Goal: Task Accomplishment & Management: Use online tool/utility

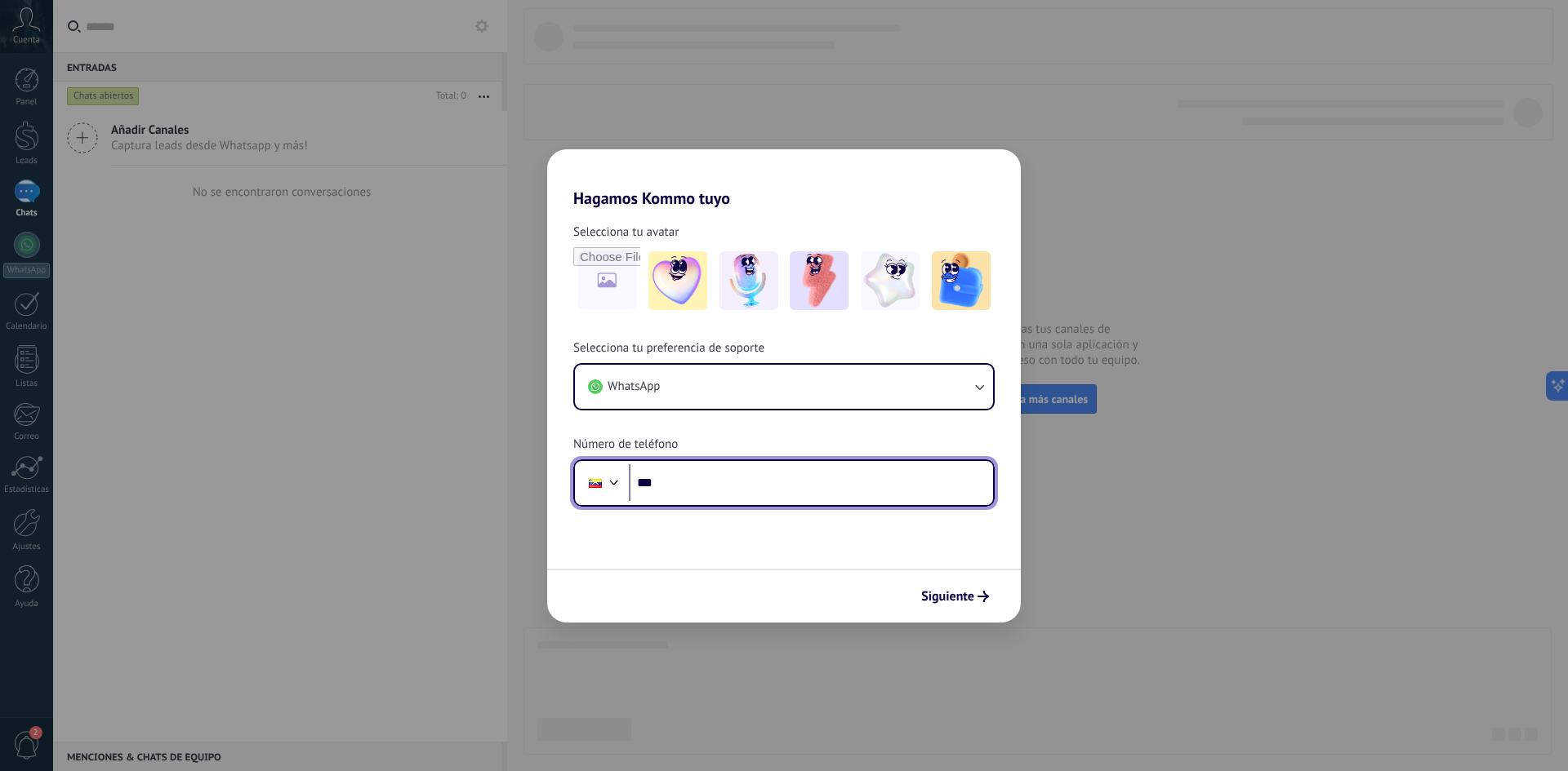
drag, startPoint x: 697, startPoint y: 483, endPoint x: 693, endPoint y: 458, distance: 25.3
click at [698, 482] on input "***" at bounding box center [811, 482] width 364 height 37
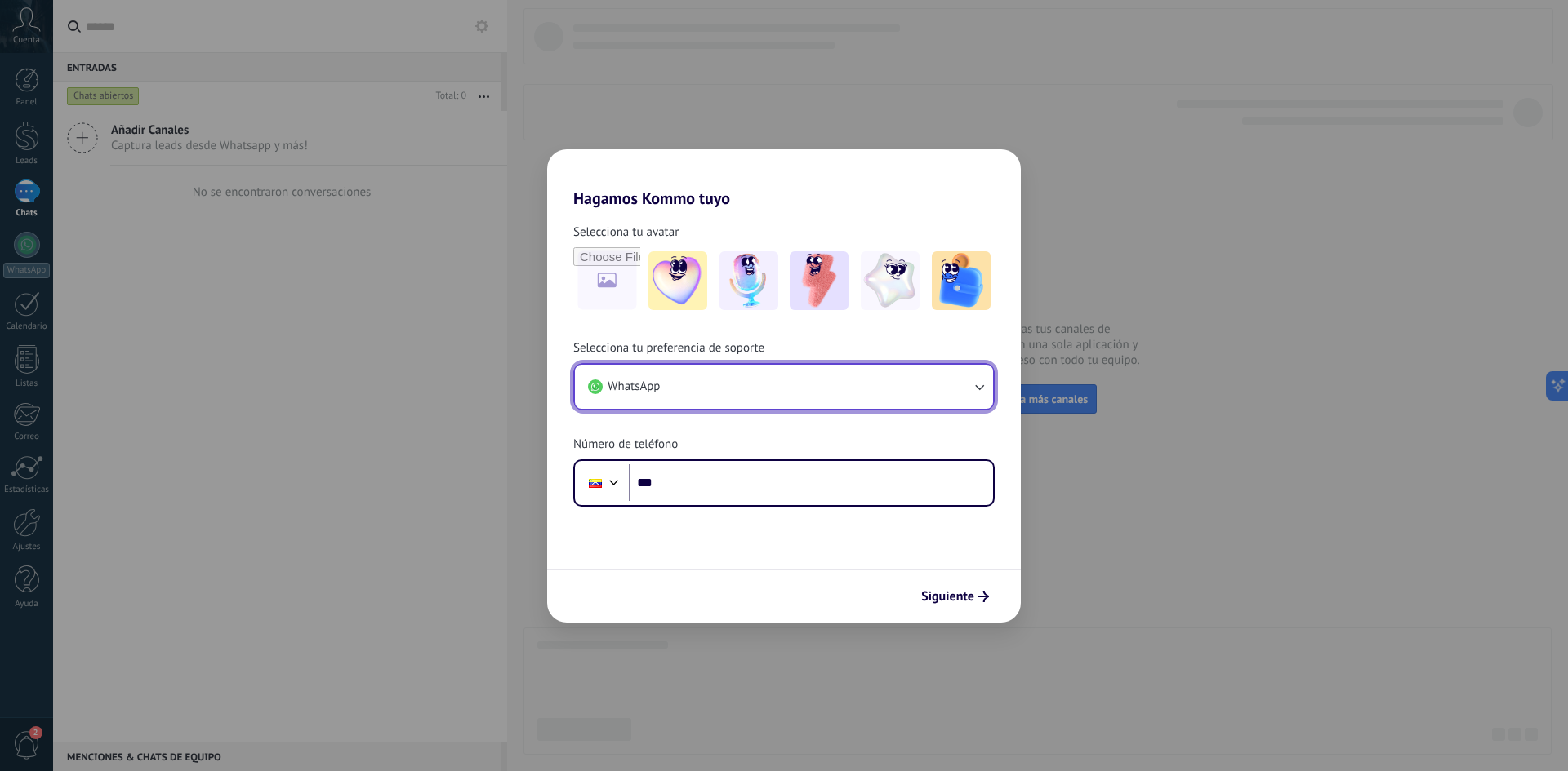
click at [658, 385] on span "WhatsApp" at bounding box center [634, 387] width 52 height 17
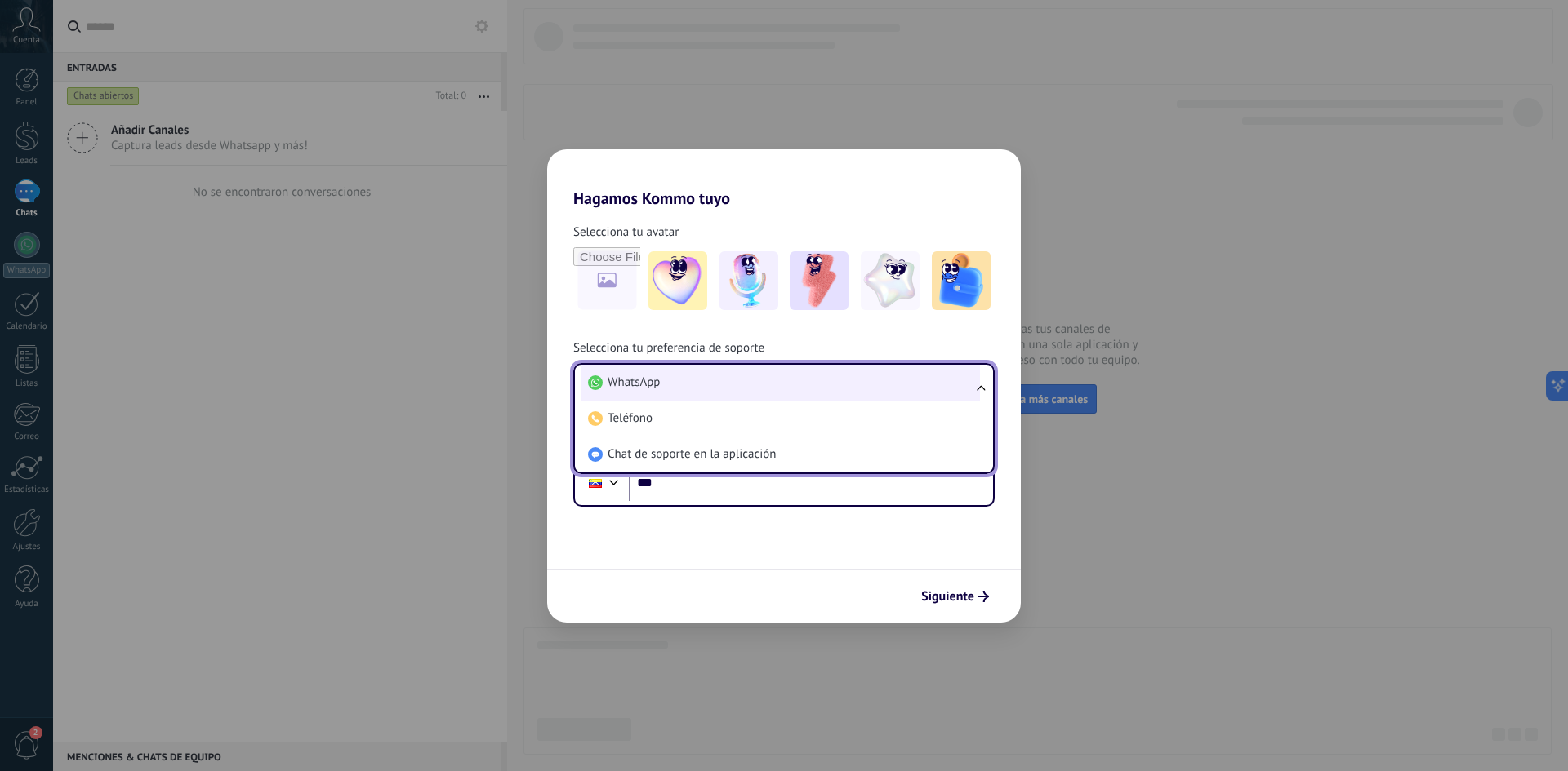
click at [709, 393] on li "WhatsApp" at bounding box center [781, 382] width 398 height 36
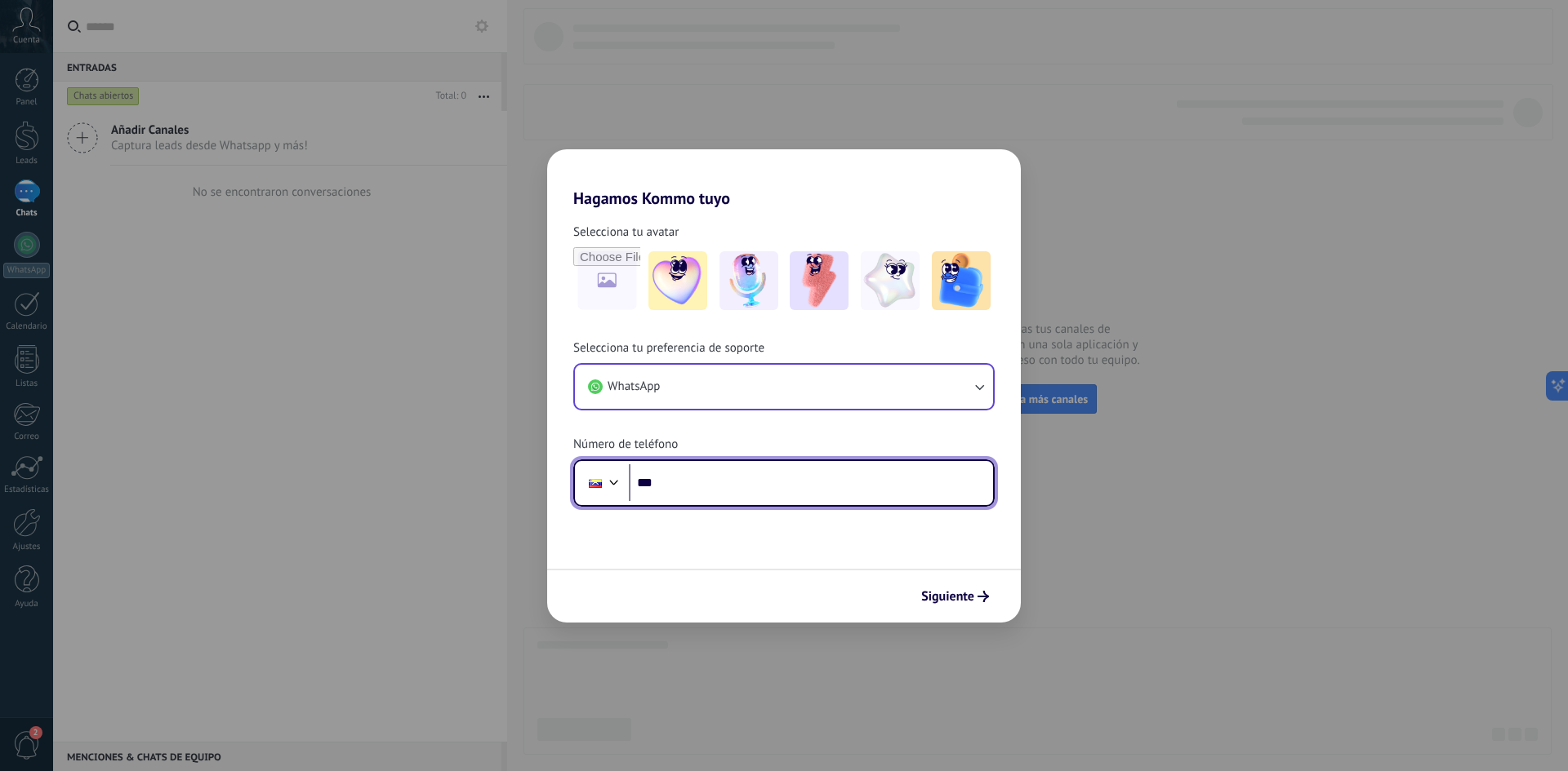
click at [773, 485] on input "***" at bounding box center [811, 482] width 364 height 37
click at [664, 480] on input "**********" at bounding box center [811, 482] width 364 height 37
drag, startPoint x: 765, startPoint y: 479, endPoint x: 531, endPoint y: 463, distance: 234.5
click at [531, 463] on div "**********" at bounding box center [784, 385] width 1568 height 771
type input "**********"
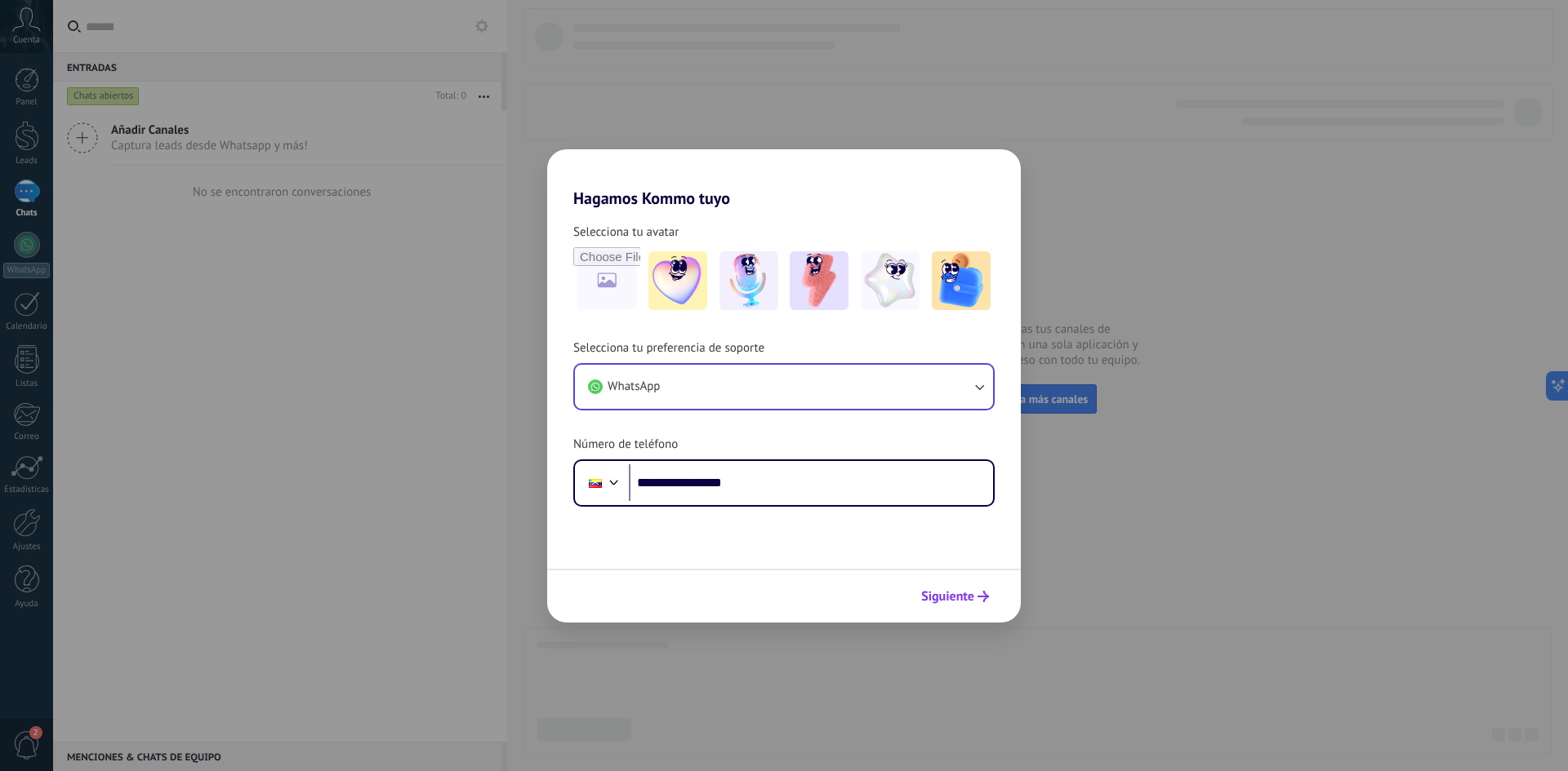
click at [965, 587] on button "Siguiente" at bounding box center [955, 597] width 83 height 28
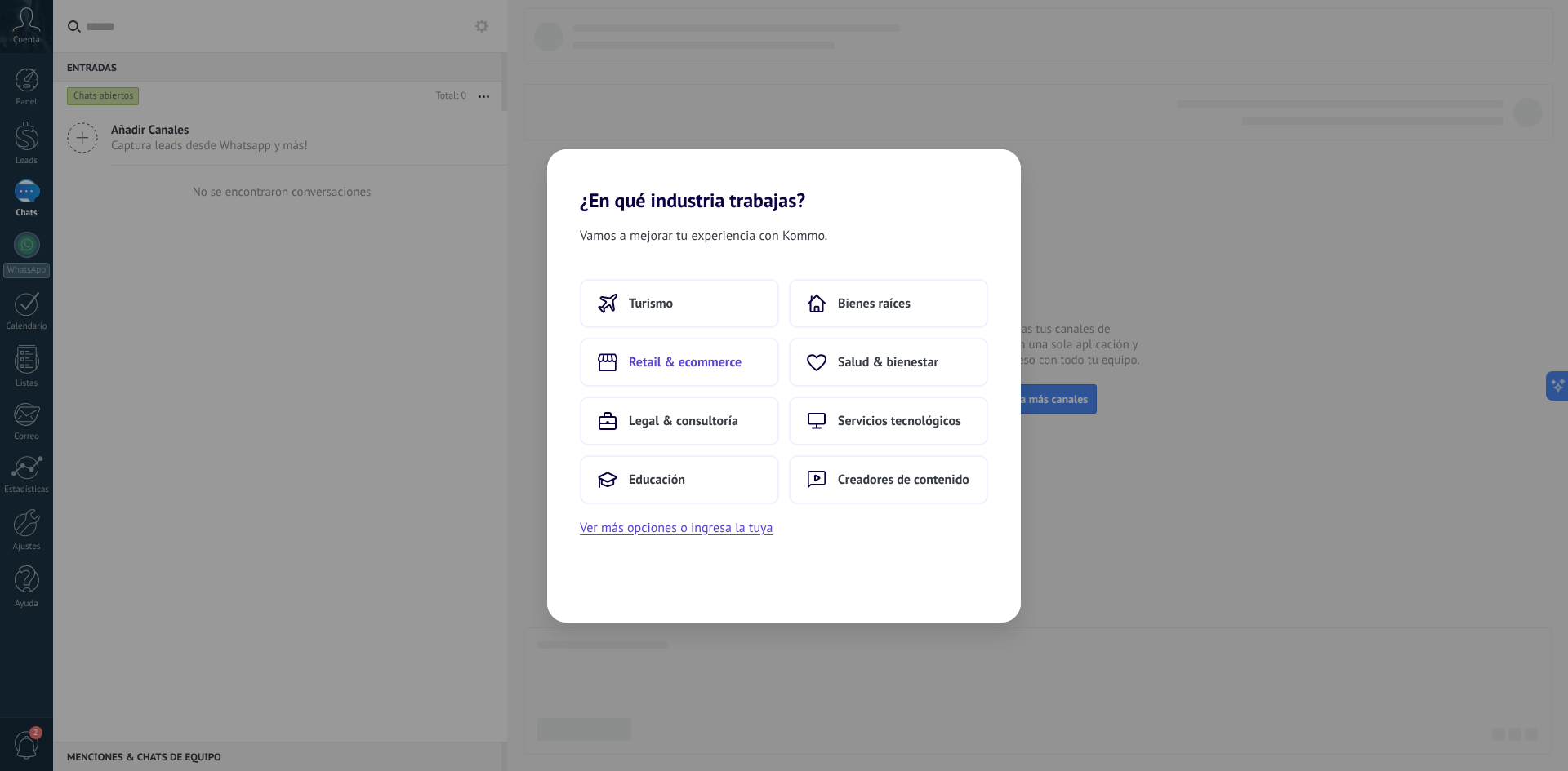
click at [705, 369] on span "Retail & ecommerce" at bounding box center [685, 362] width 113 height 17
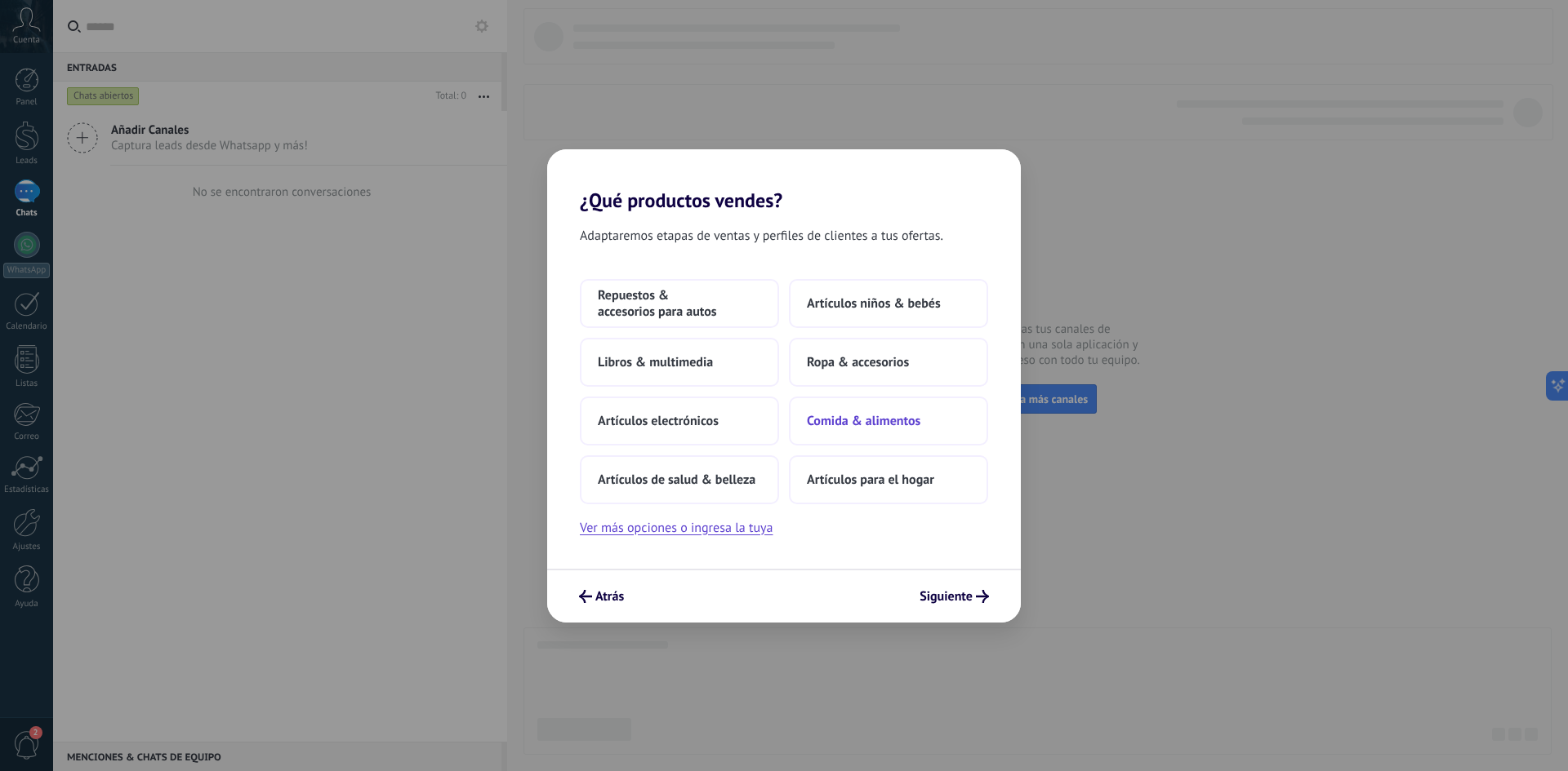
click at [882, 409] on button "Comida & alimentos" at bounding box center [888, 421] width 199 height 49
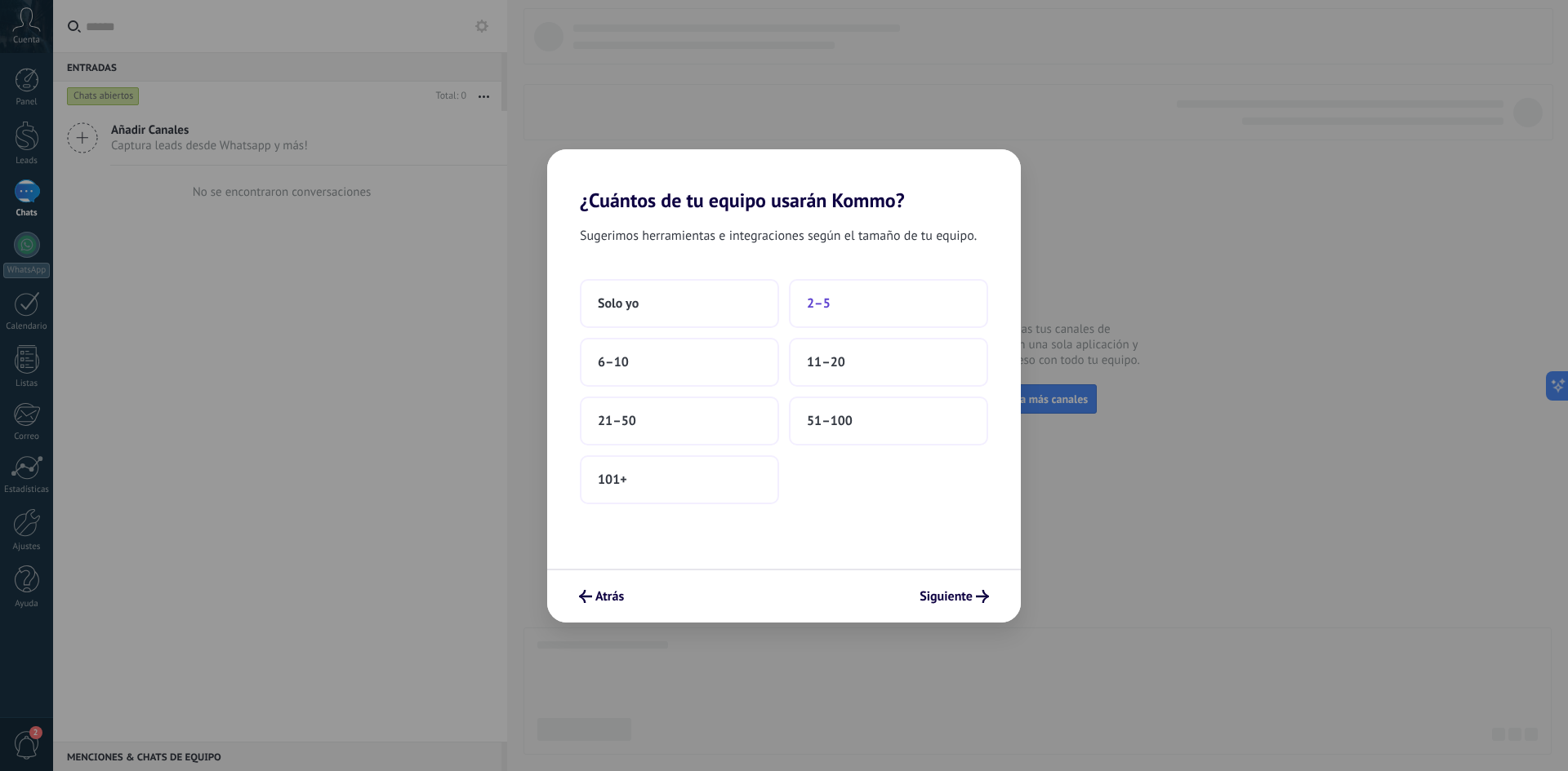
click at [836, 302] on button "2–5" at bounding box center [888, 303] width 199 height 49
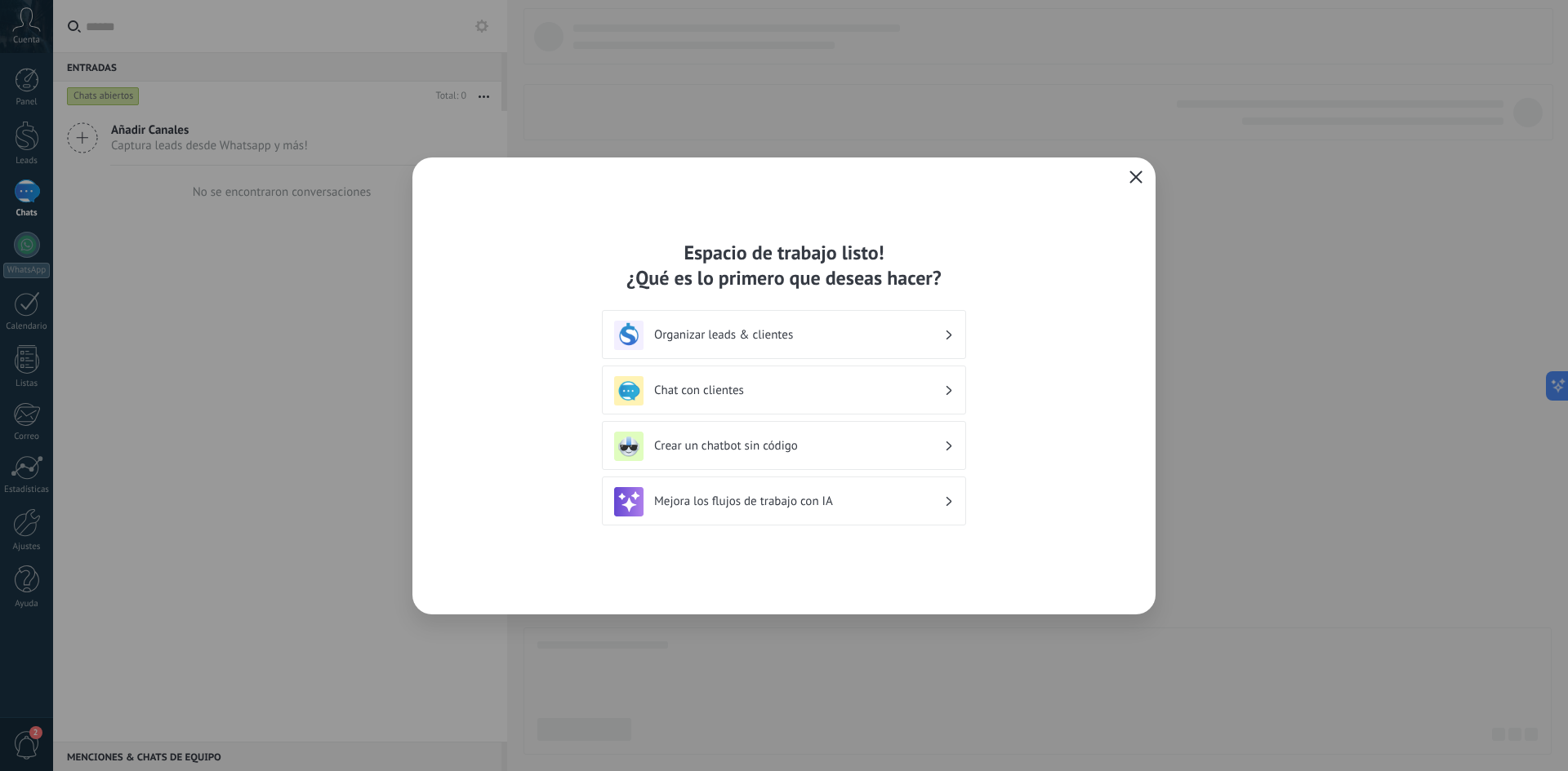
click at [951, 342] on div "Organizar leads & clientes" at bounding box center [784, 336] width 340 height 30
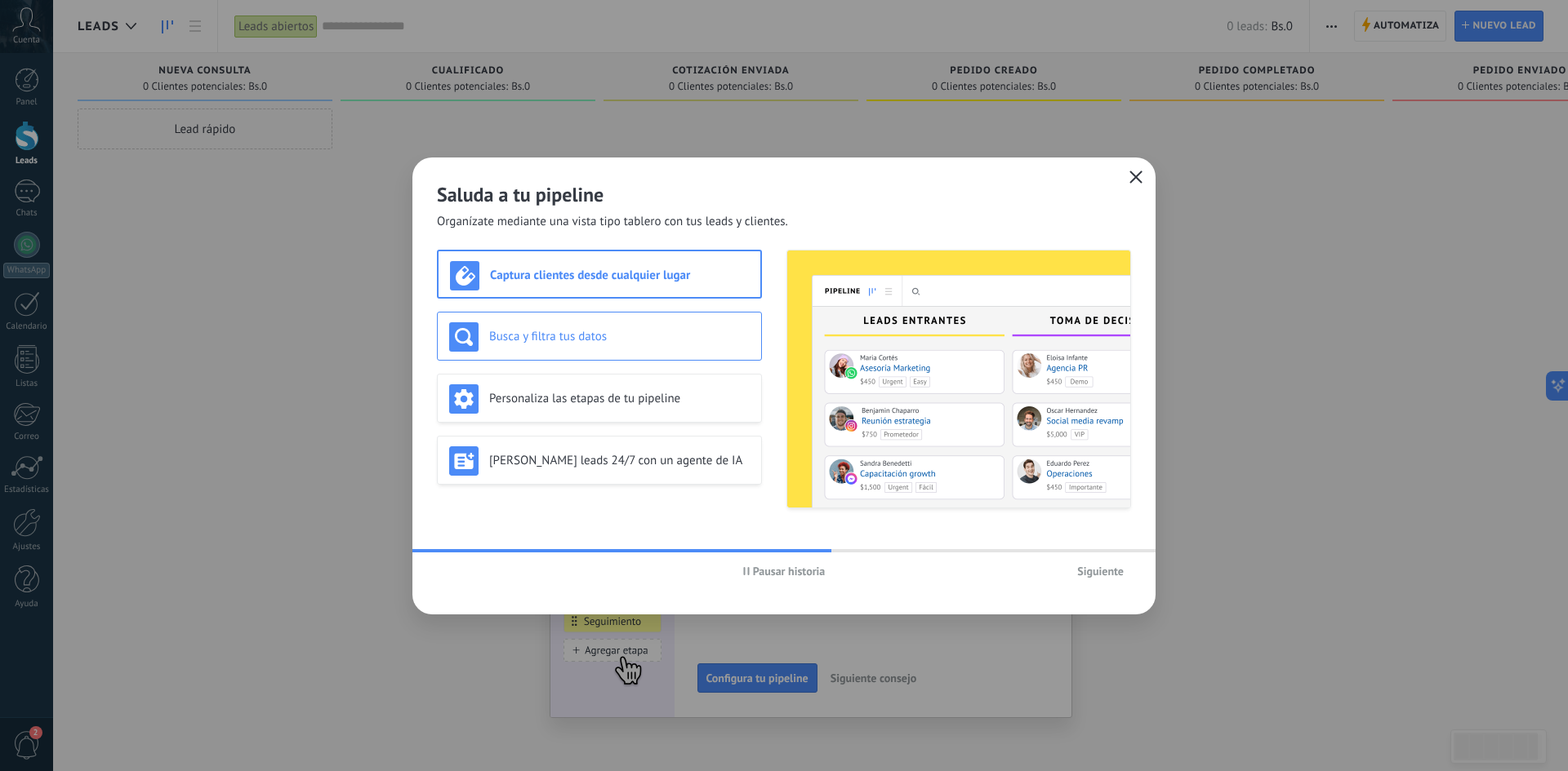
click at [575, 343] on h3 "Busca y filtra tus datos" at bounding box center [620, 336] width 261 height 16
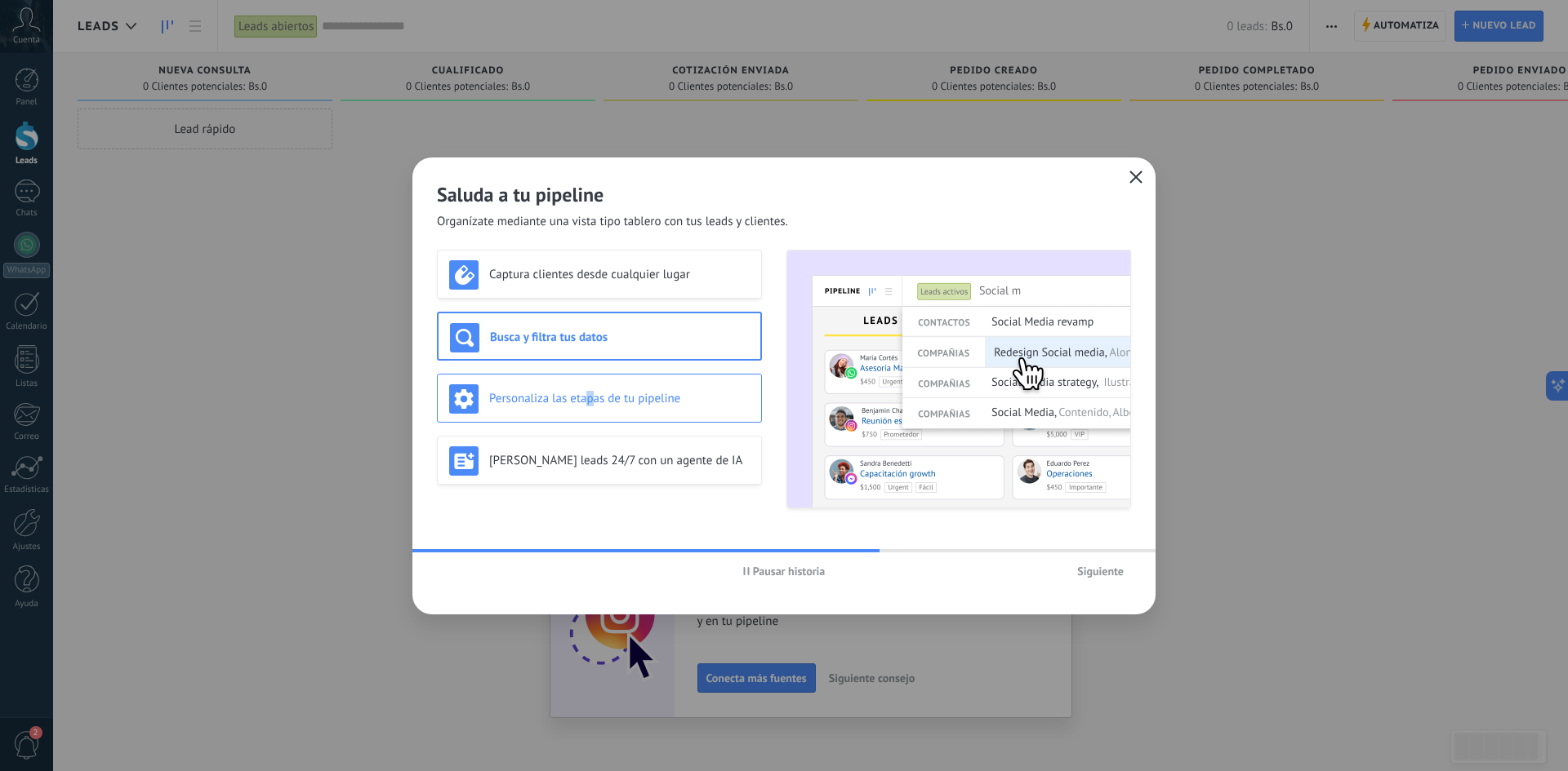
click at [591, 409] on div "Personaliza las etapas de tu pipeline" at bounding box center [599, 399] width 301 height 30
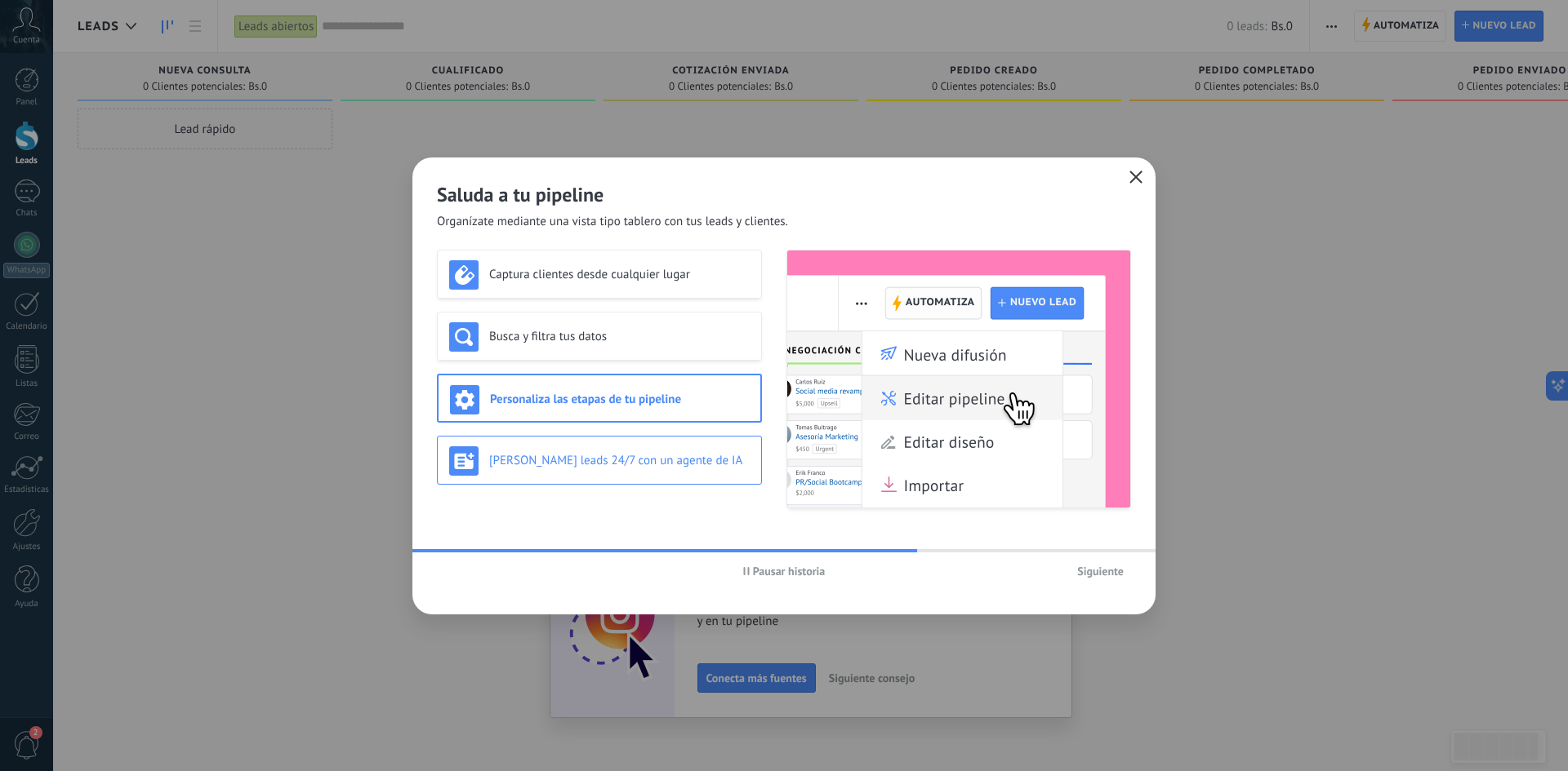
click at [611, 467] on h3 "[PERSON_NAME] leads 24/7 con un agente de IA" at bounding box center [620, 461] width 261 height 16
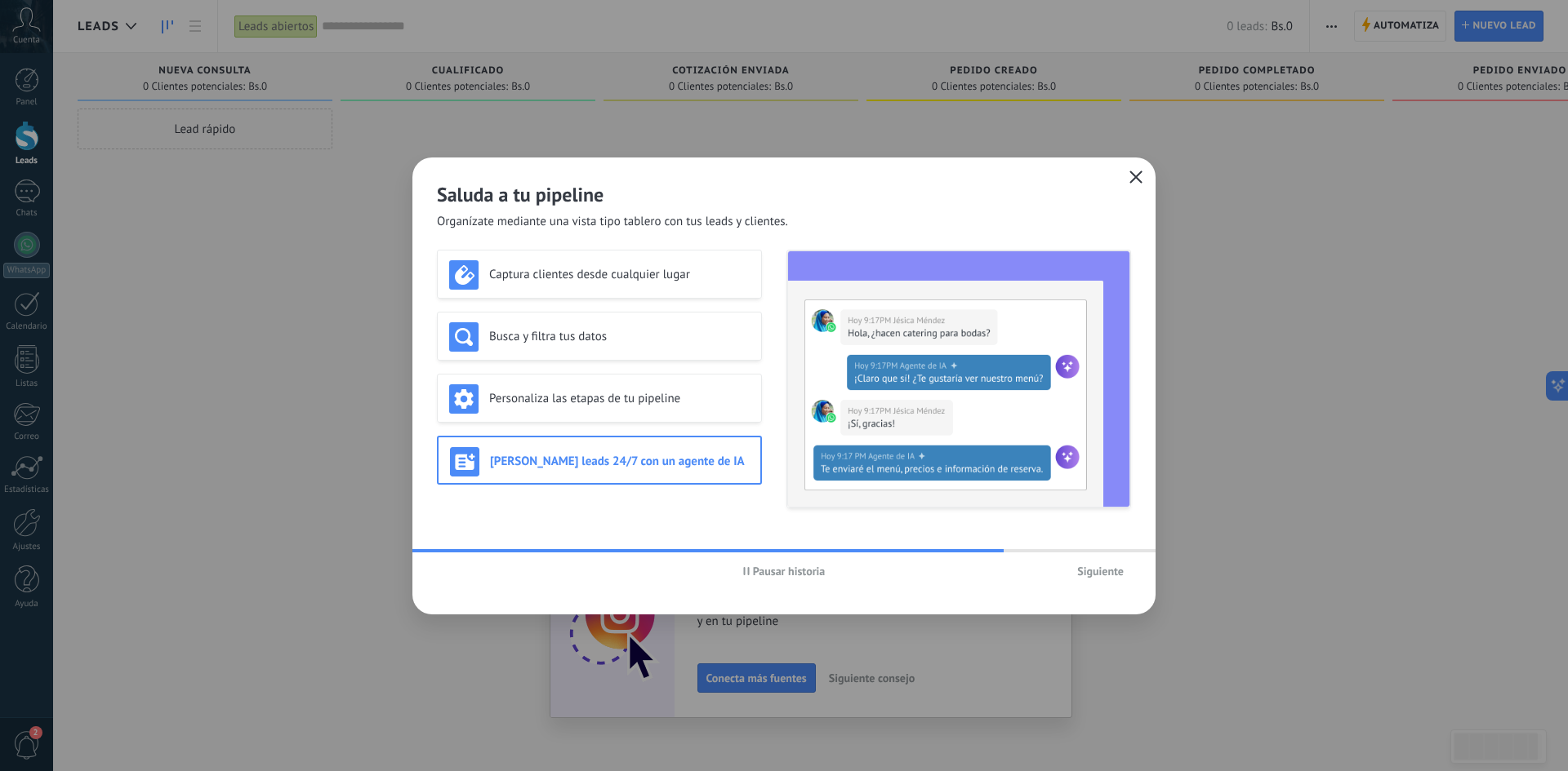
click at [1106, 567] on span "Siguiente" at bounding box center [1101, 571] width 47 height 11
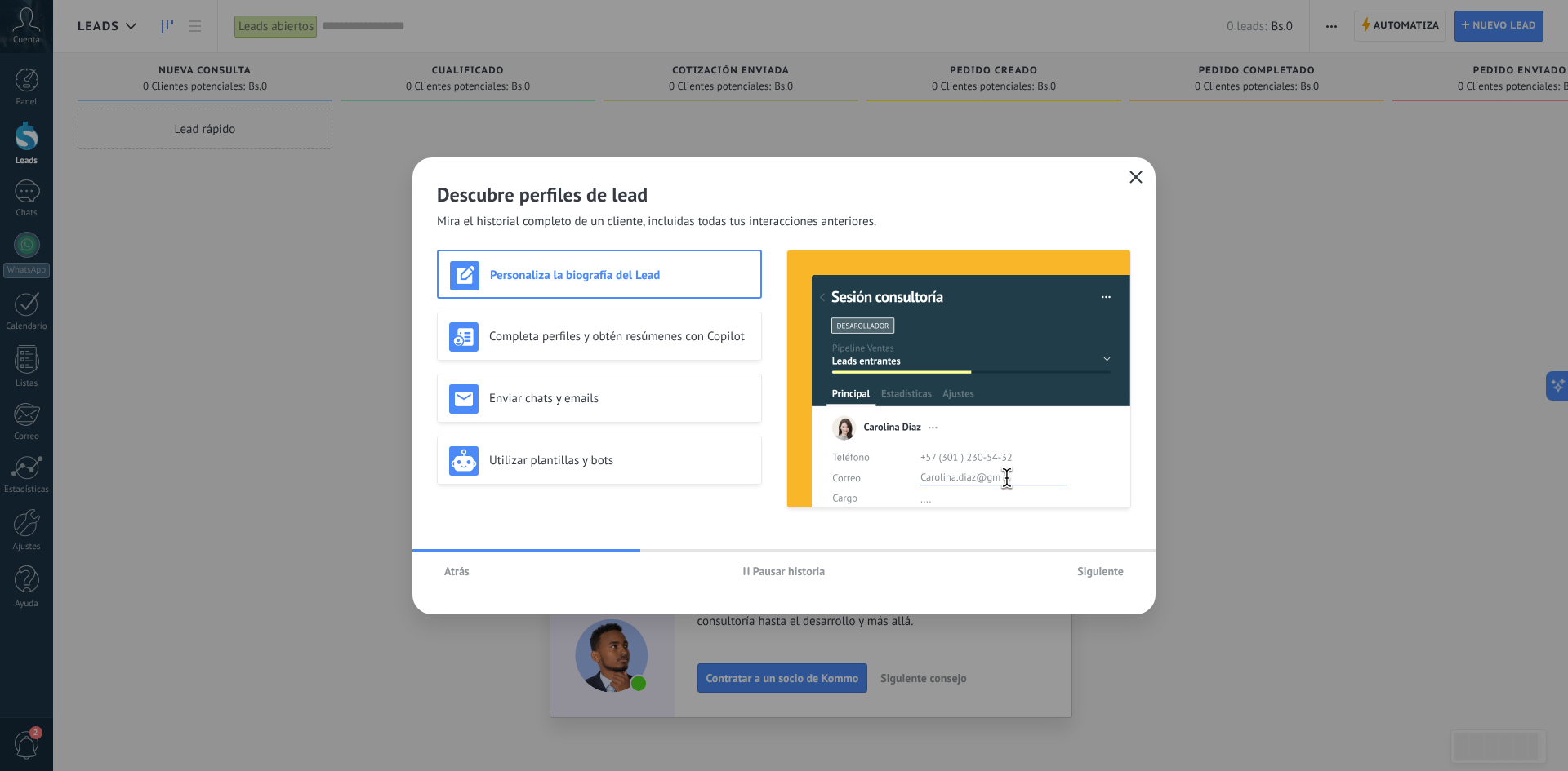
click at [1115, 577] on span "Siguiente" at bounding box center [1101, 571] width 47 height 11
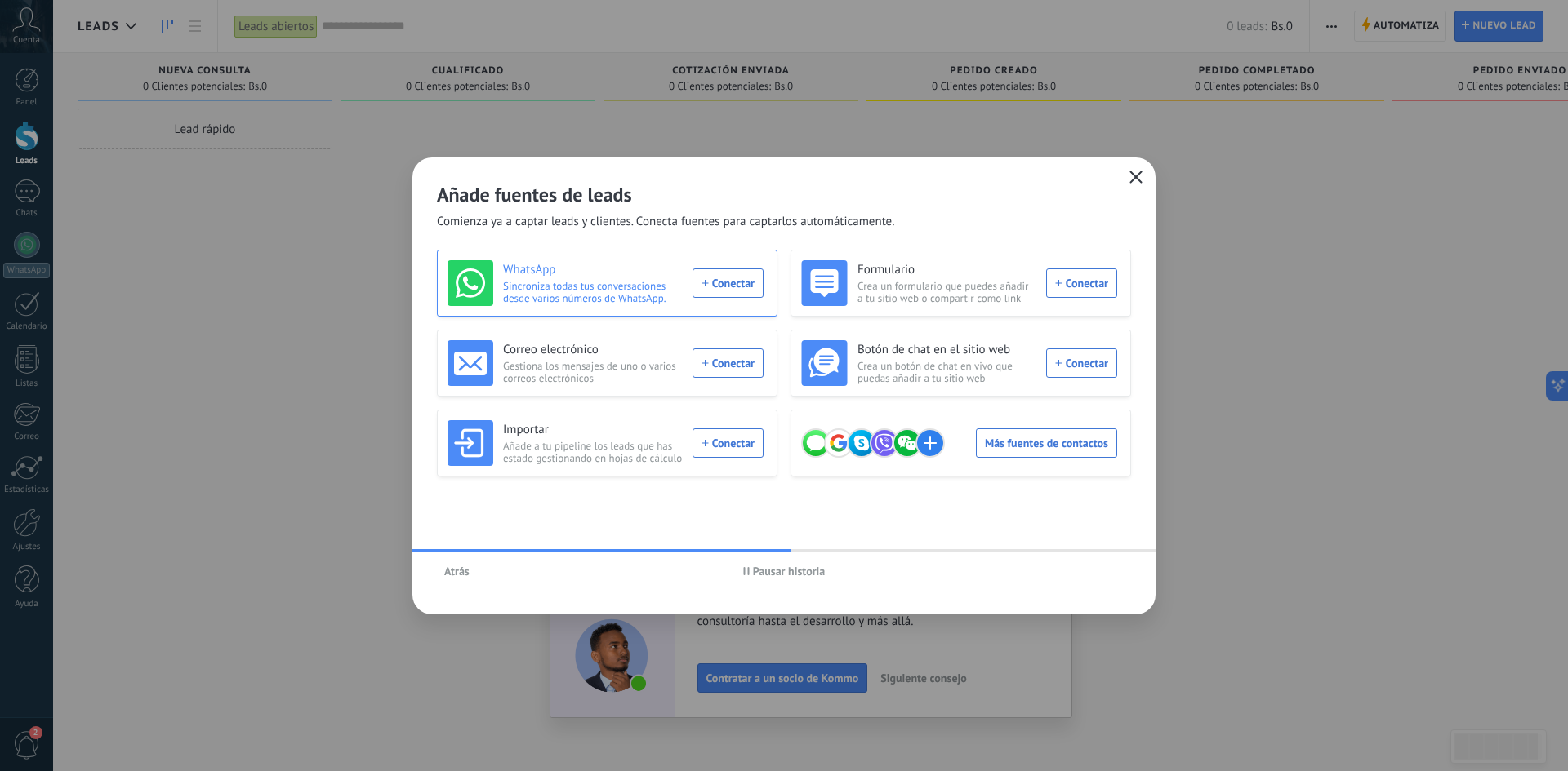
click at [730, 273] on div "WhatsApp Sincroniza todas tus conversaciones desde varios números de WhatsApp. …" at bounding box center [605, 283] width 316 height 46
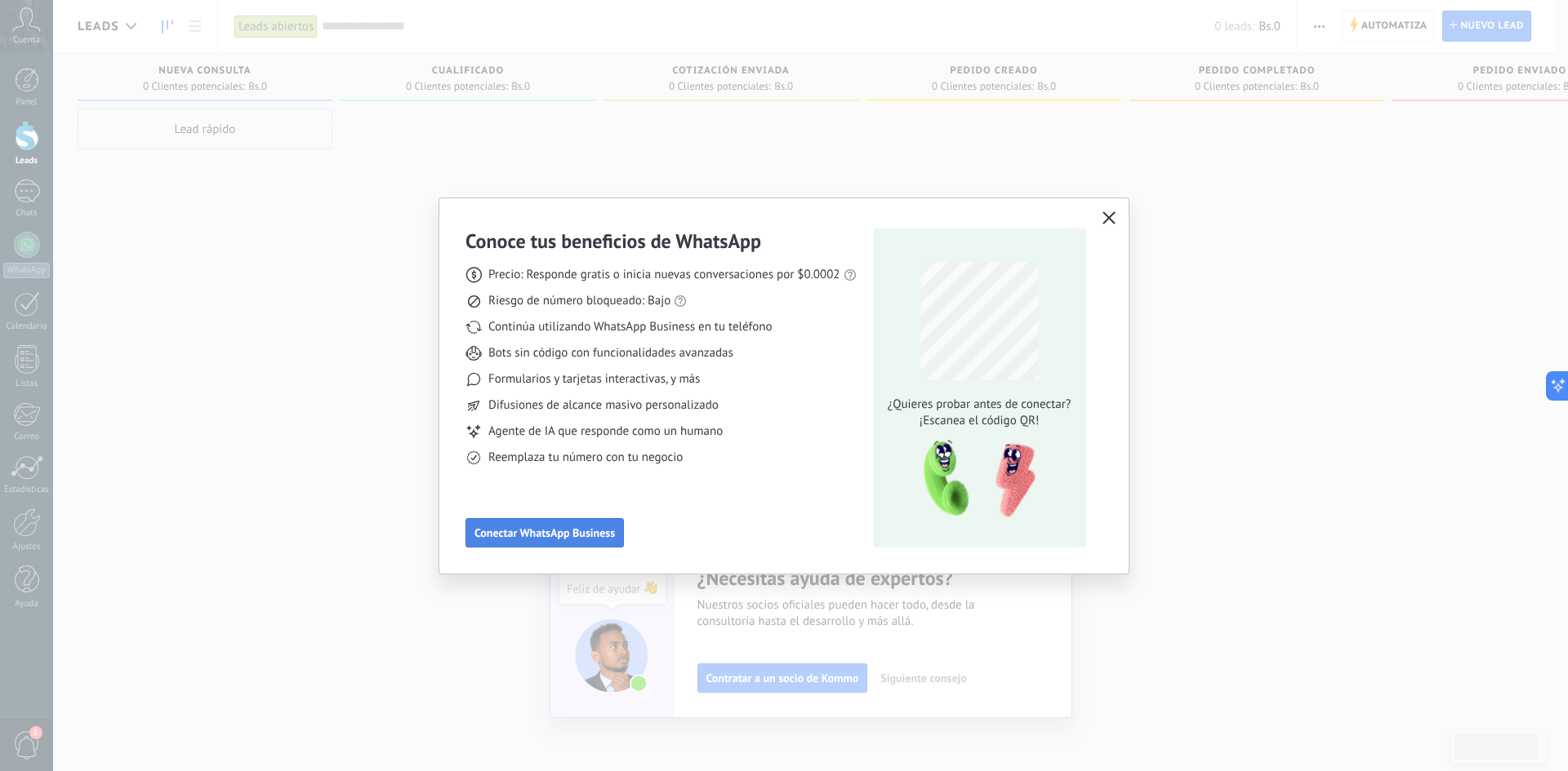
click at [577, 534] on span "Conectar WhatsApp Business" at bounding box center [545, 533] width 141 height 11
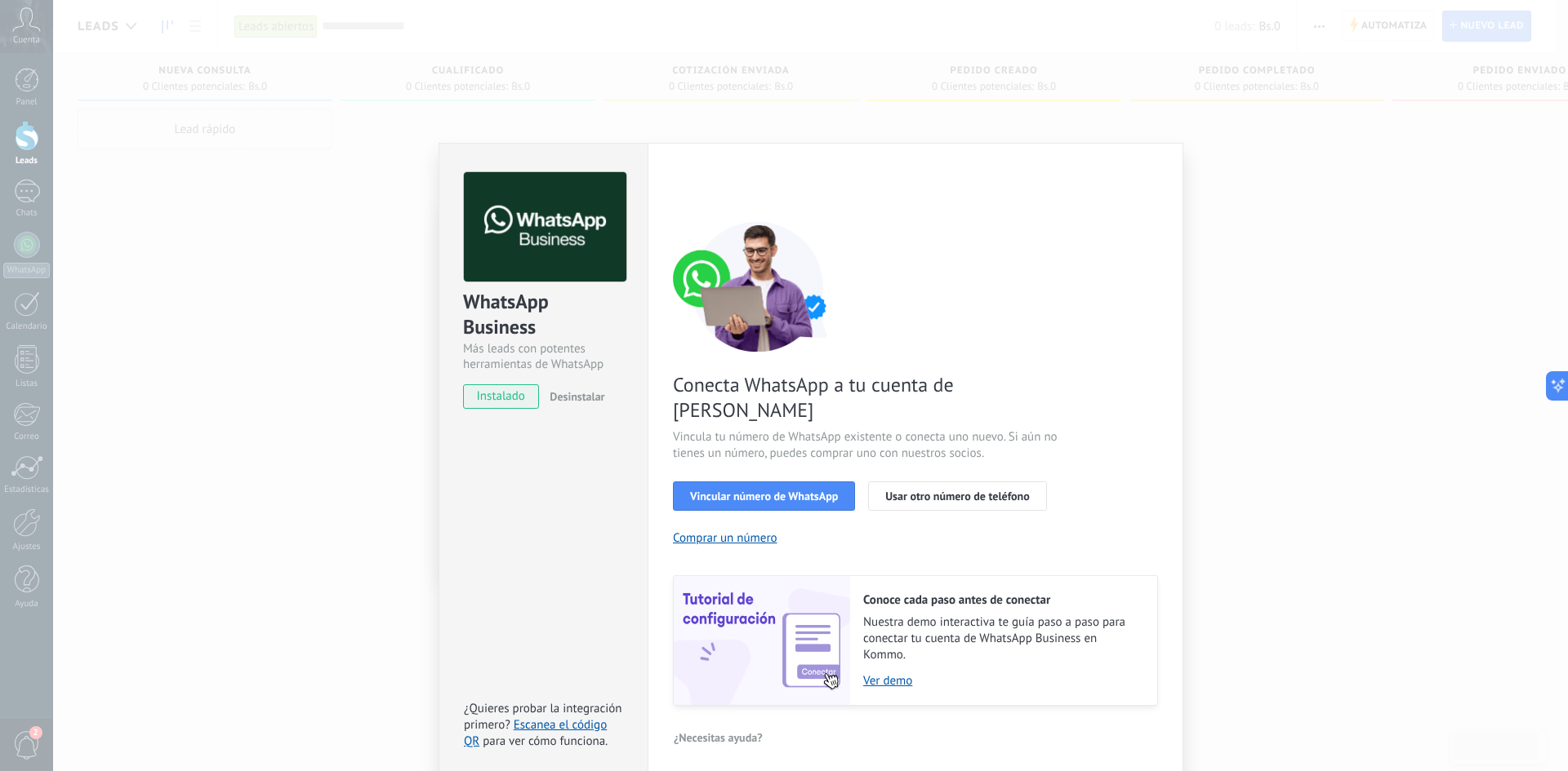
click at [496, 393] on span "instalado" at bounding box center [500, 396] width 74 height 24
click at [798, 490] on span "Vincular número de WhatsApp" at bounding box center [764, 495] width 148 height 11
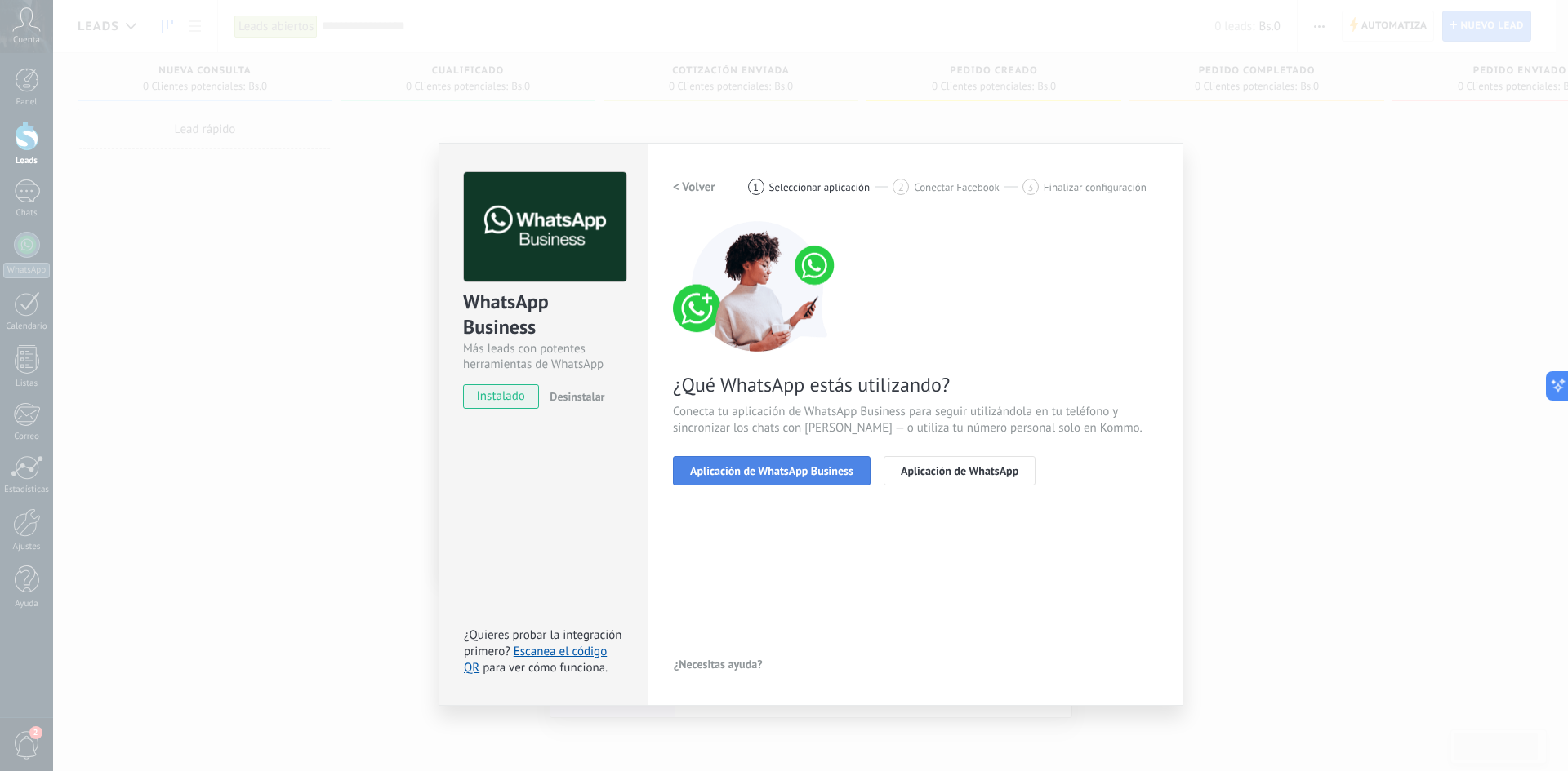
click at [743, 472] on span "Aplicación de WhatsApp Business" at bounding box center [772, 470] width 163 height 11
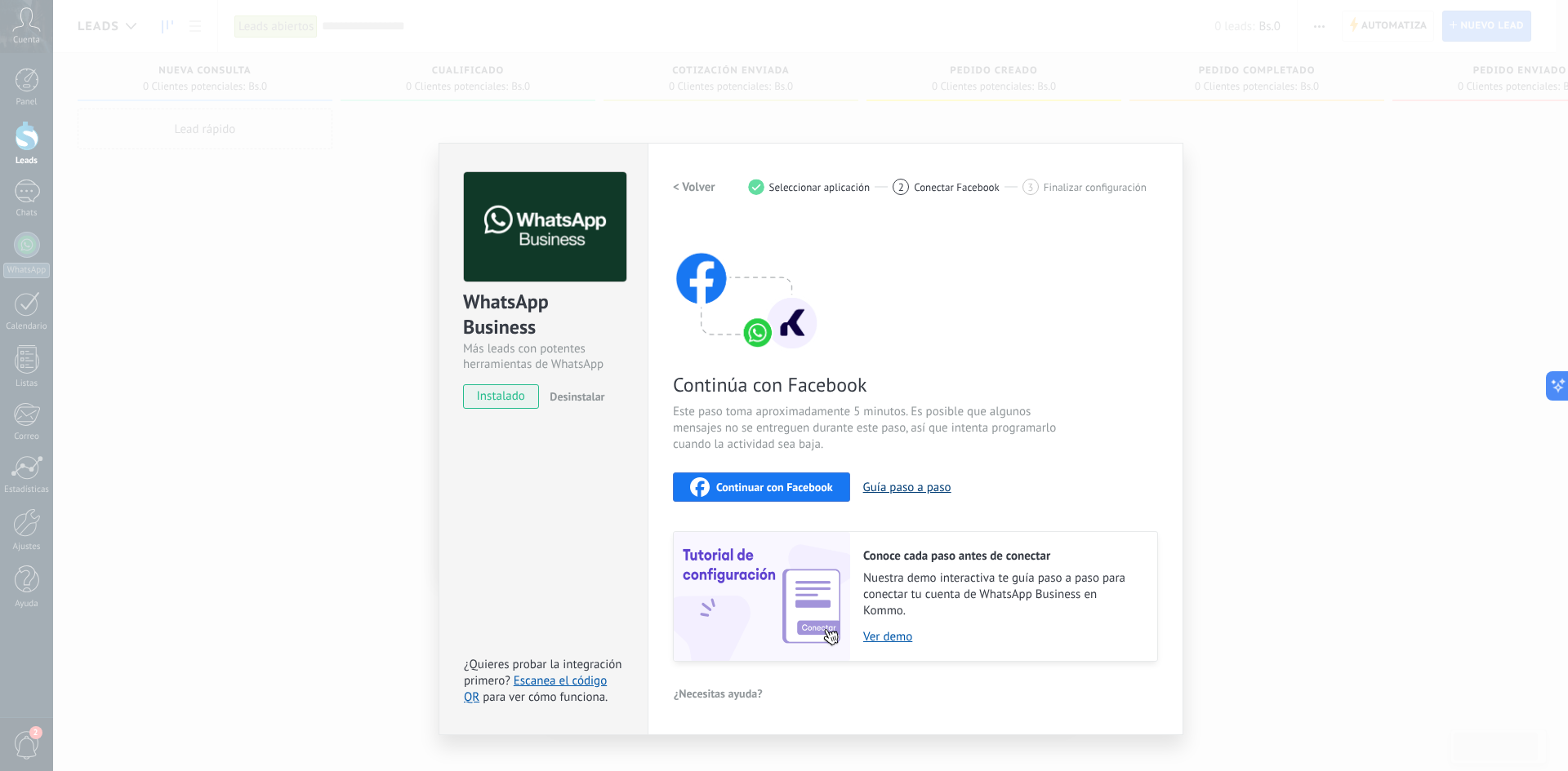
click at [909, 487] on button "Guía paso a paso" at bounding box center [907, 488] width 88 height 16
click at [765, 478] on div "Continuar con Facebook" at bounding box center [762, 487] width 143 height 20
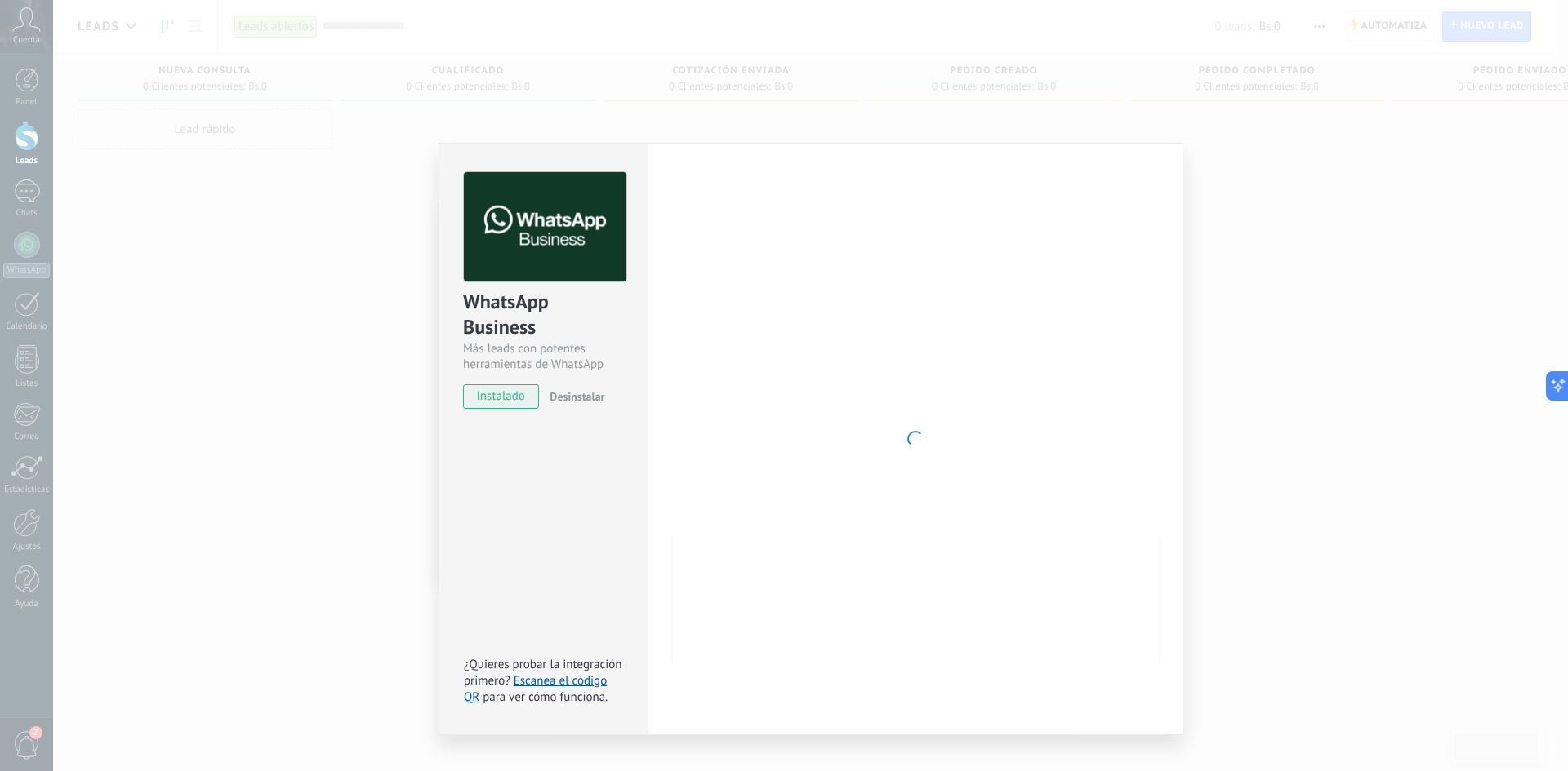
click at [785, 419] on div at bounding box center [916, 439] width 485 height 534
click at [570, 679] on link "Escanea el código QR" at bounding box center [535, 689] width 143 height 32
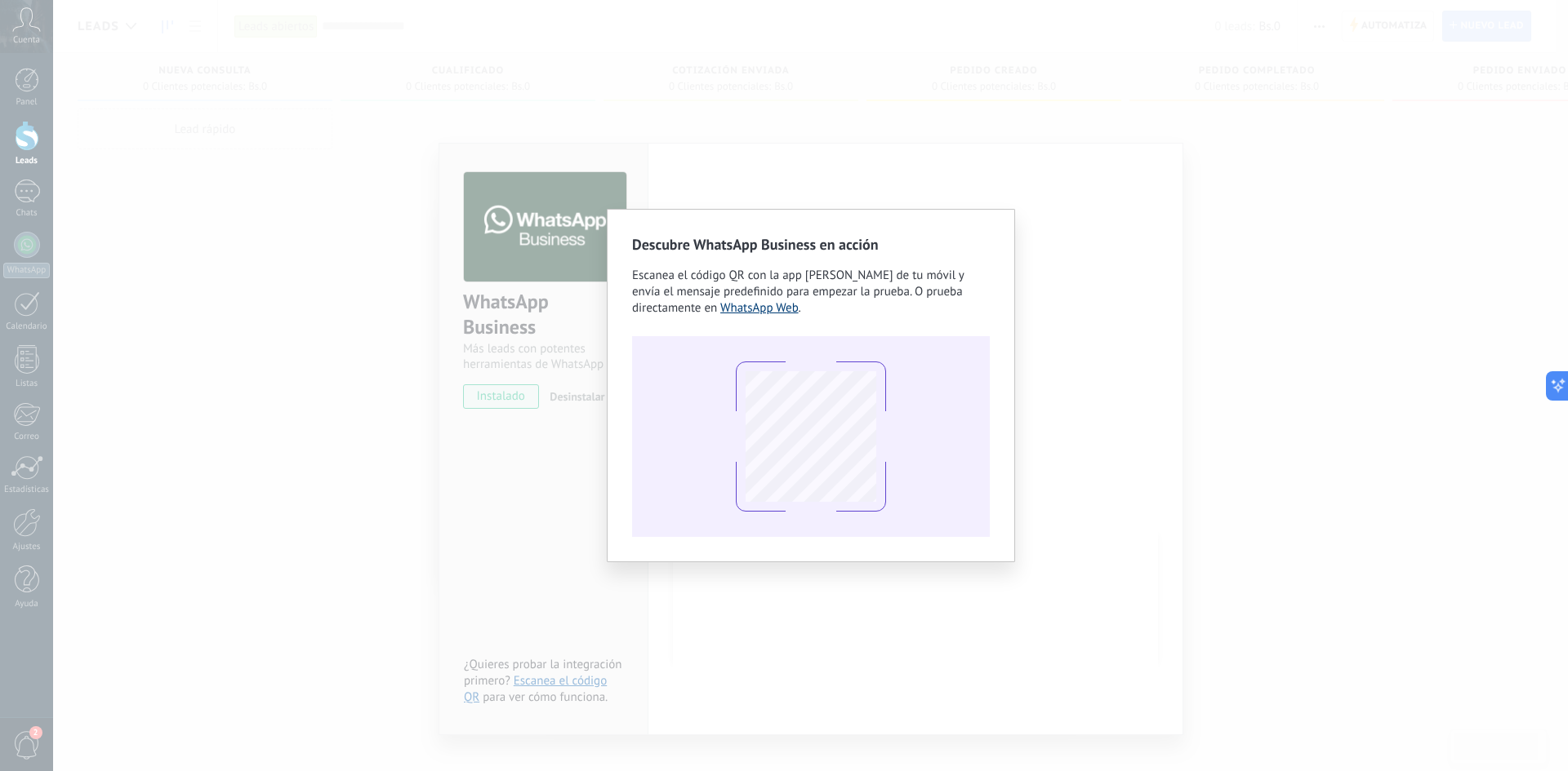
click at [749, 305] on link "WhatsApp Web" at bounding box center [759, 309] width 78 height 16
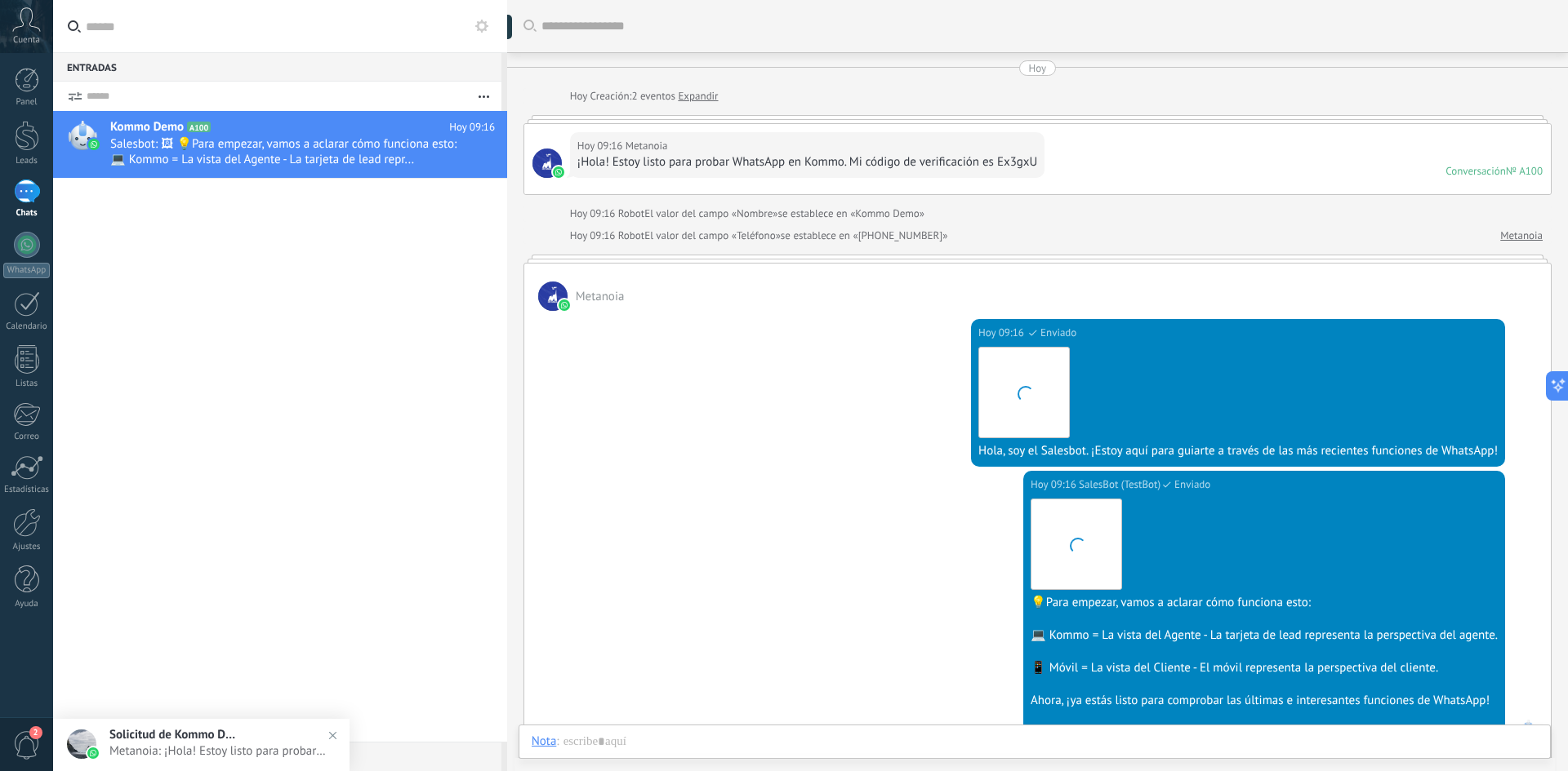
scroll to position [310, 0]
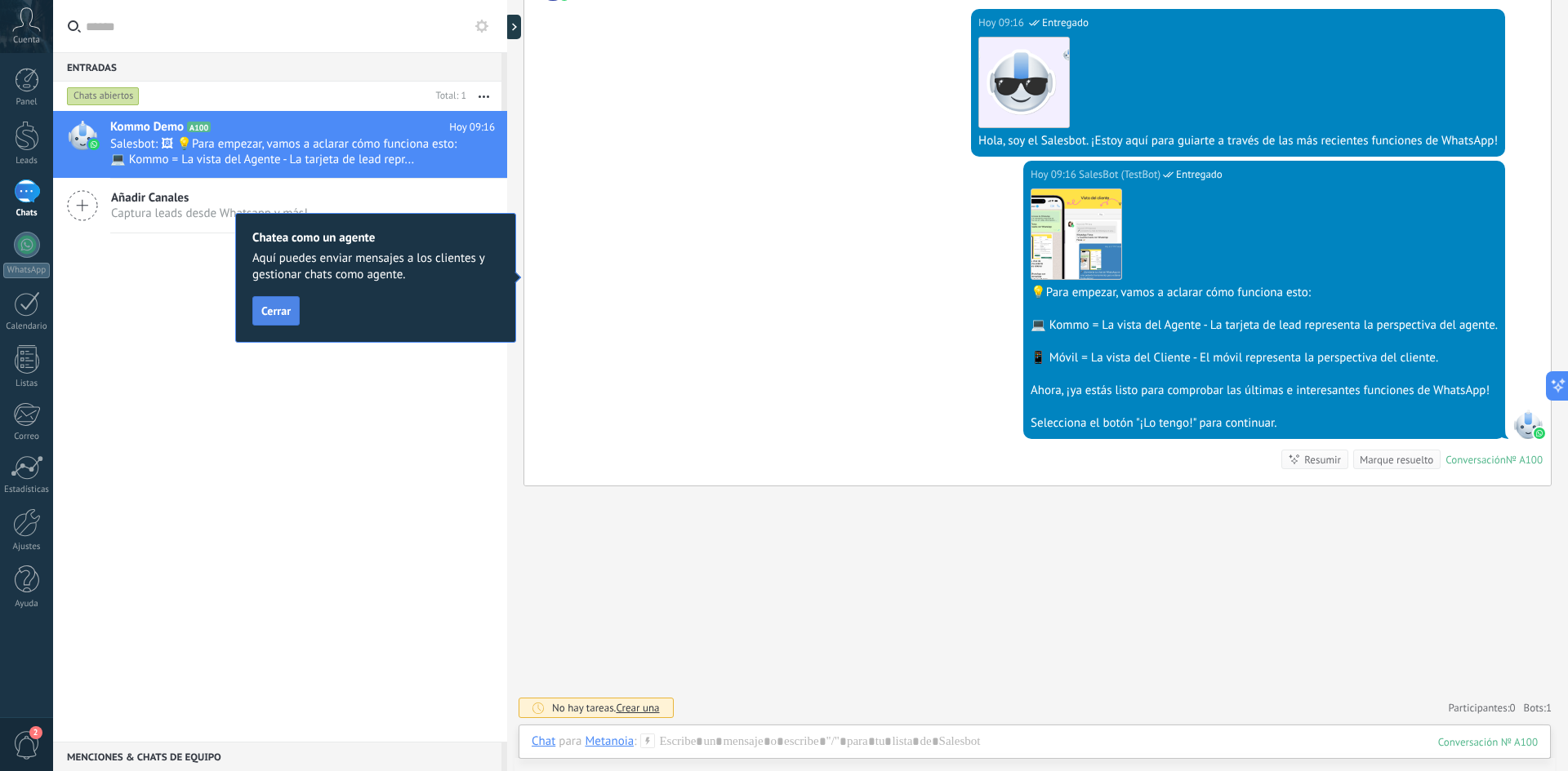
click at [282, 314] on span "Cerrar" at bounding box center [277, 310] width 30 height 11
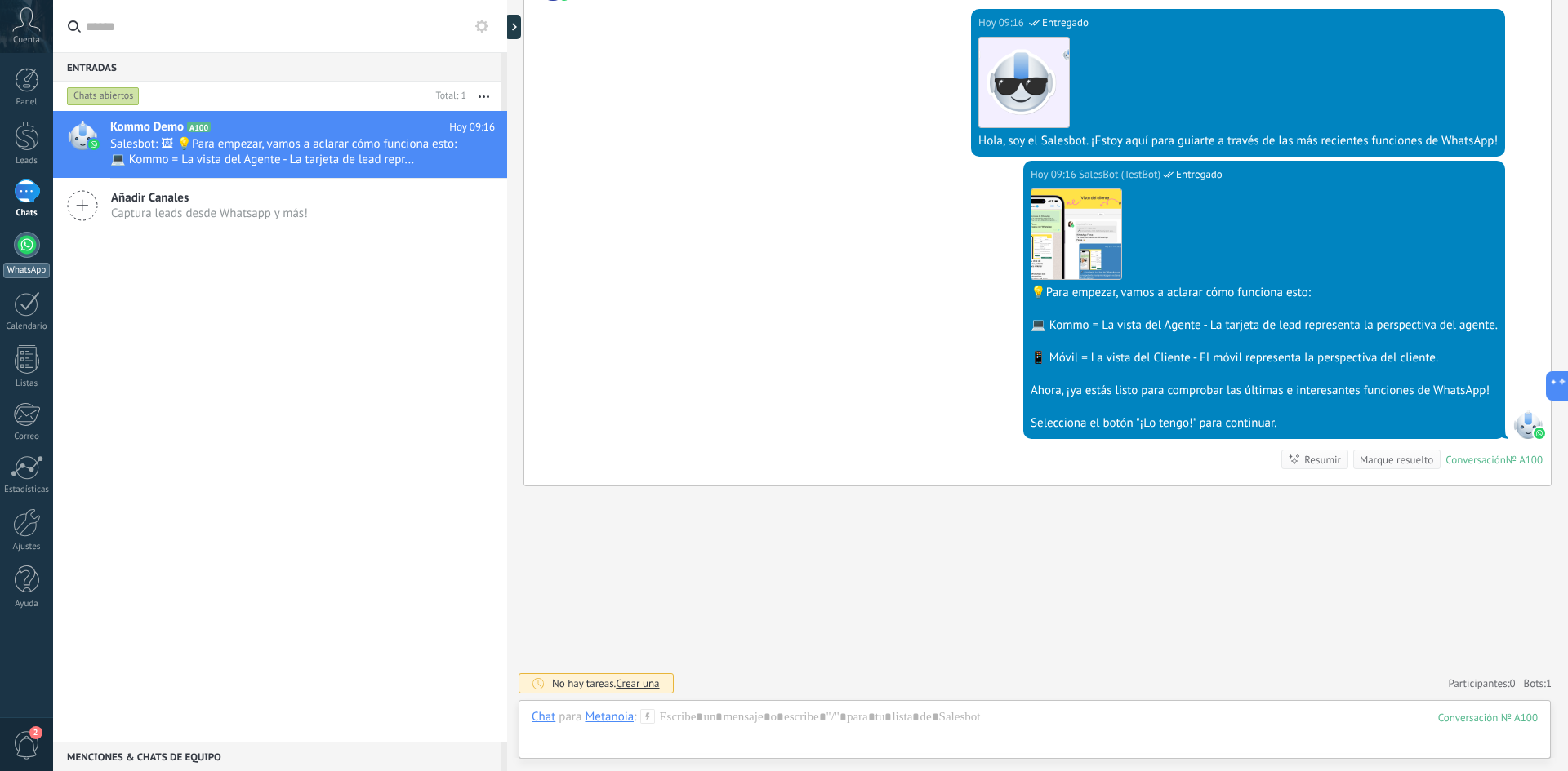
click at [25, 246] on div at bounding box center [27, 245] width 26 height 26
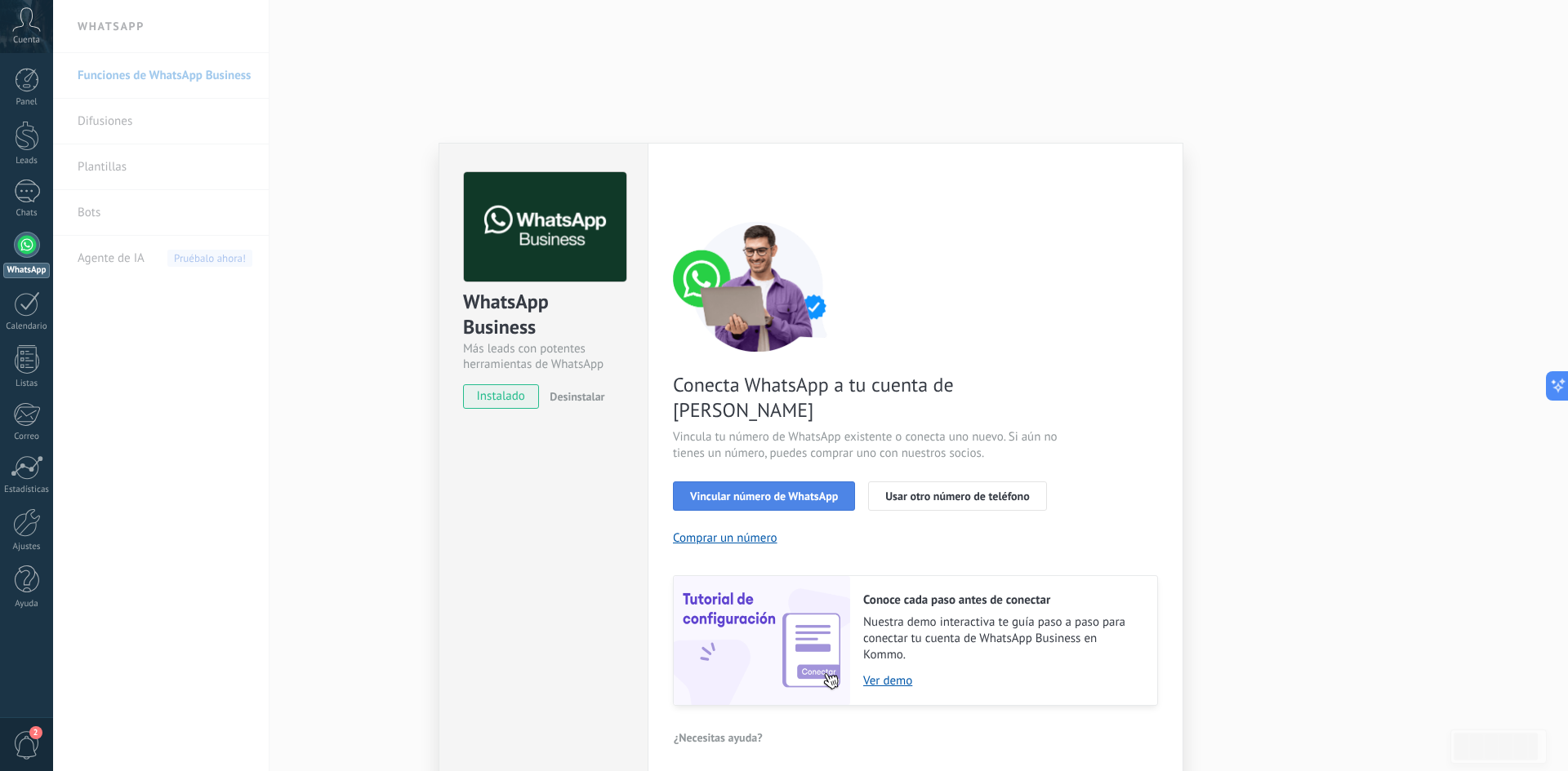
click at [776, 490] on span "Vincular número de WhatsApp" at bounding box center [764, 495] width 148 height 11
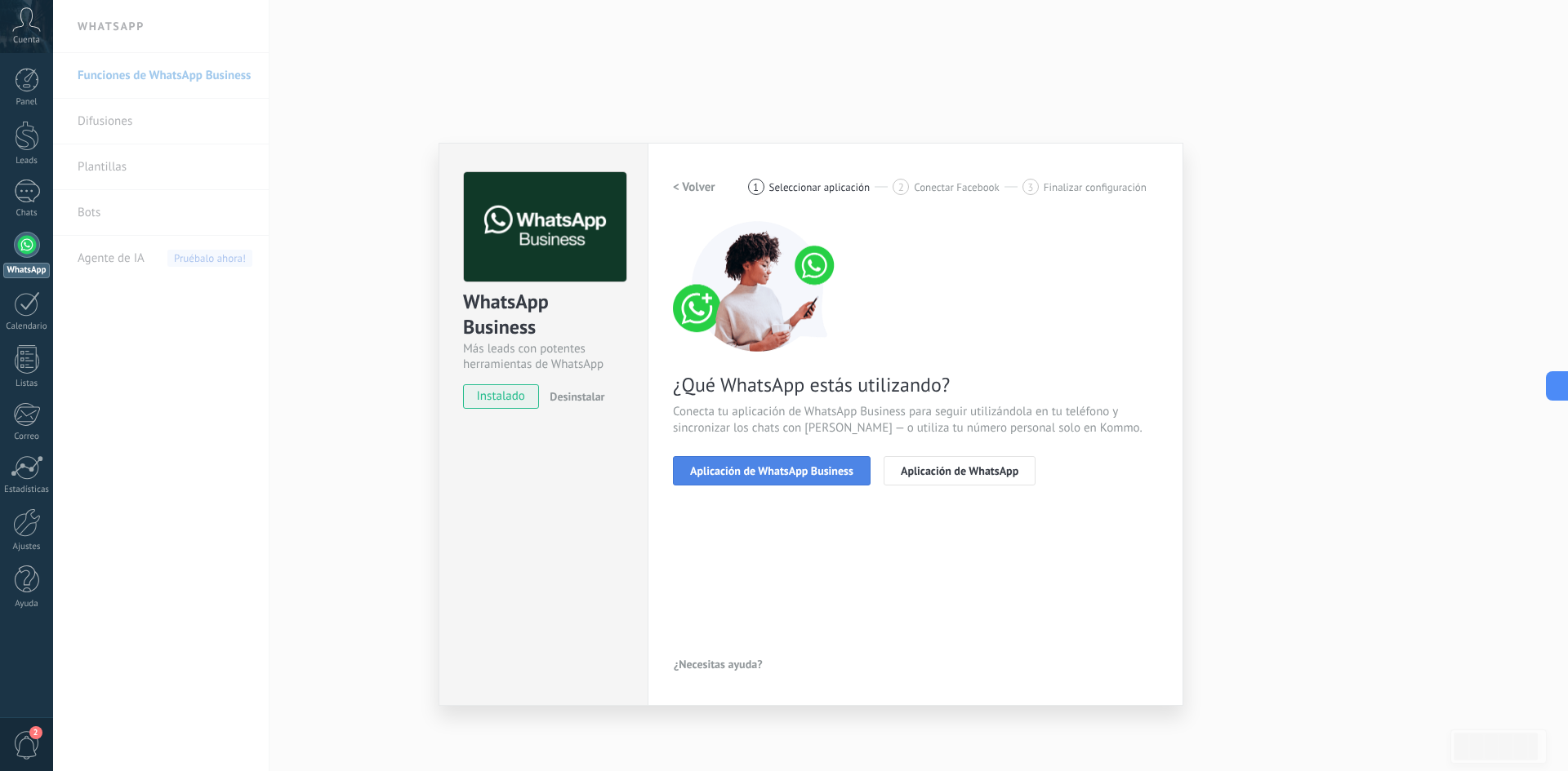
click at [821, 470] on span "Aplicación de WhatsApp Business" at bounding box center [772, 470] width 163 height 11
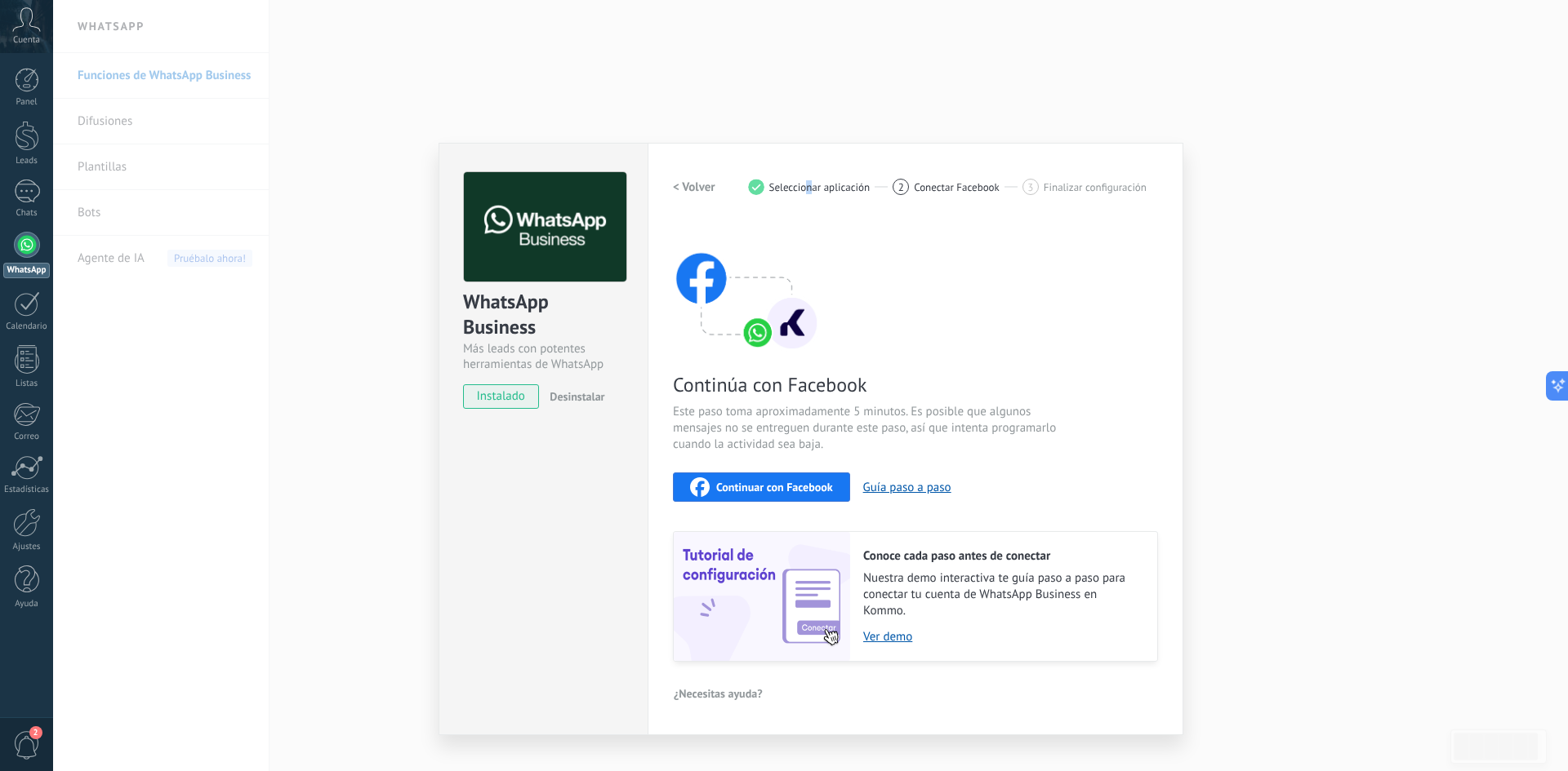
click at [809, 180] on div "< Volver 1 Seleccionar aplicación 2 Conectar Facebook 3 Finalizar configuración" at bounding box center [916, 187] width 485 height 30
click at [1419, 222] on div "WhatsApp Business Más leads con potentes herramientas de WhatsApp instalado Des…" at bounding box center [811, 385] width 1515 height 771
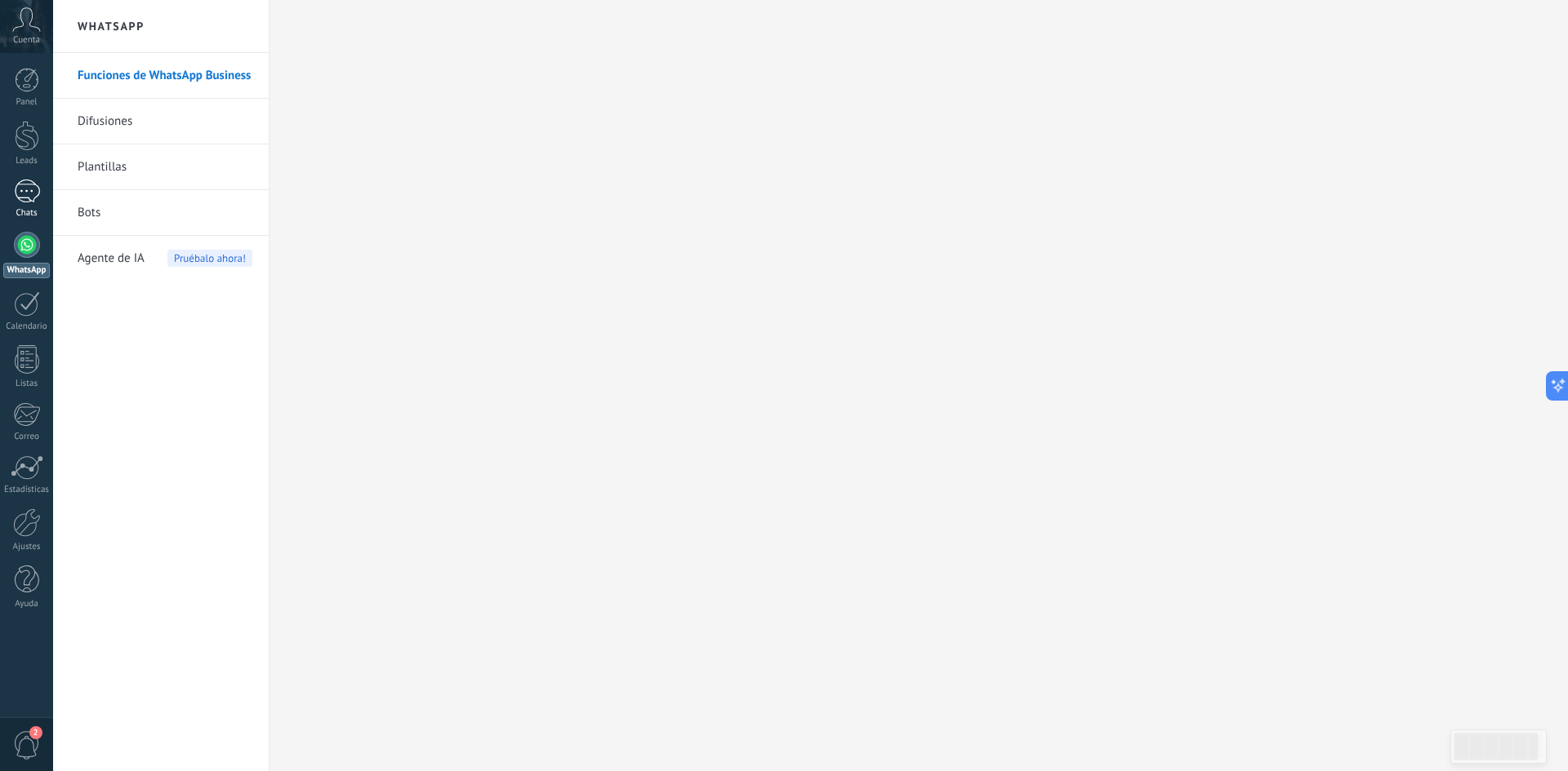
click at [35, 191] on div "1" at bounding box center [27, 191] width 26 height 23
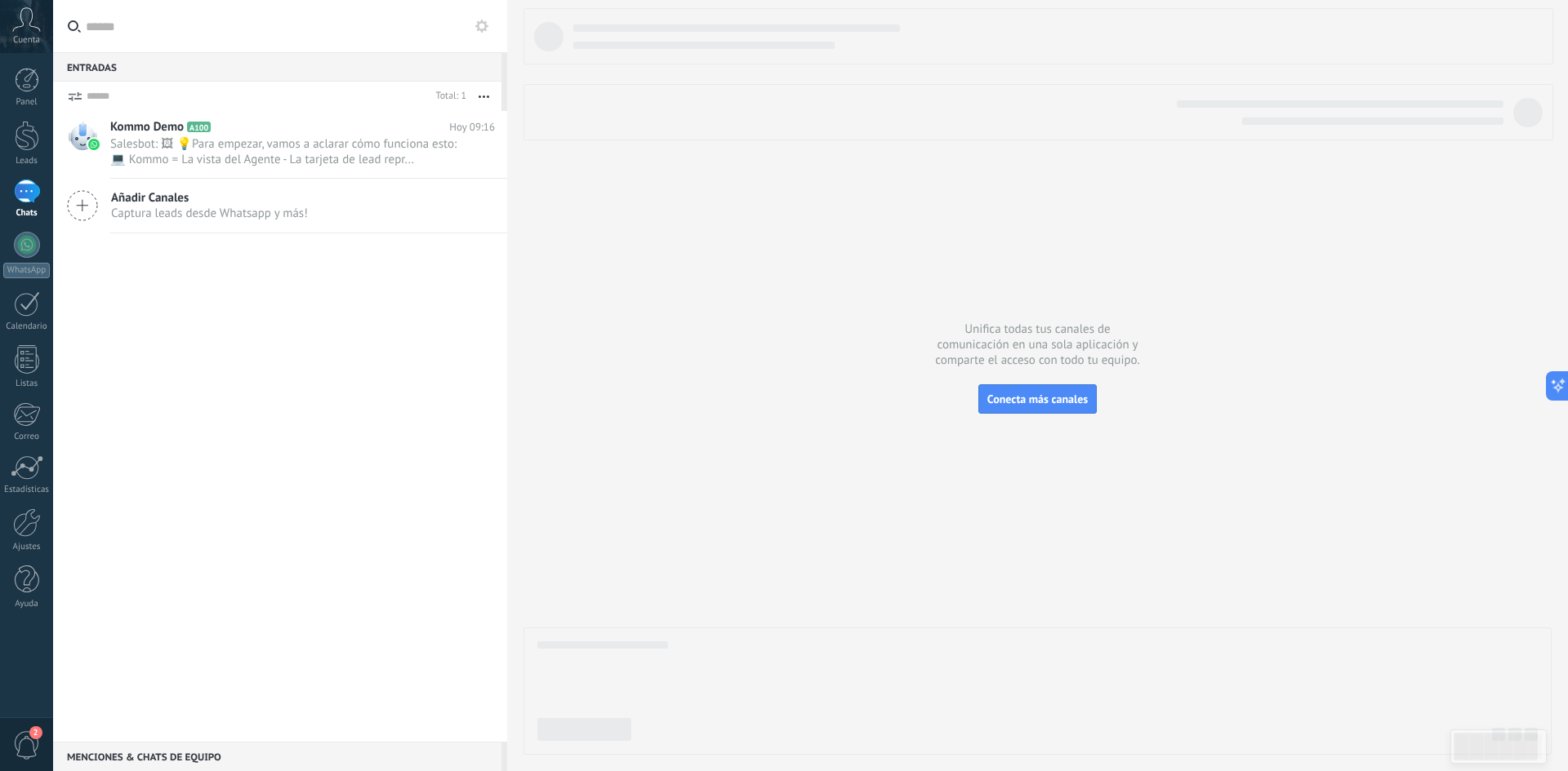
click at [26, 33] on div "Cuenta" at bounding box center [26, 26] width 53 height 53
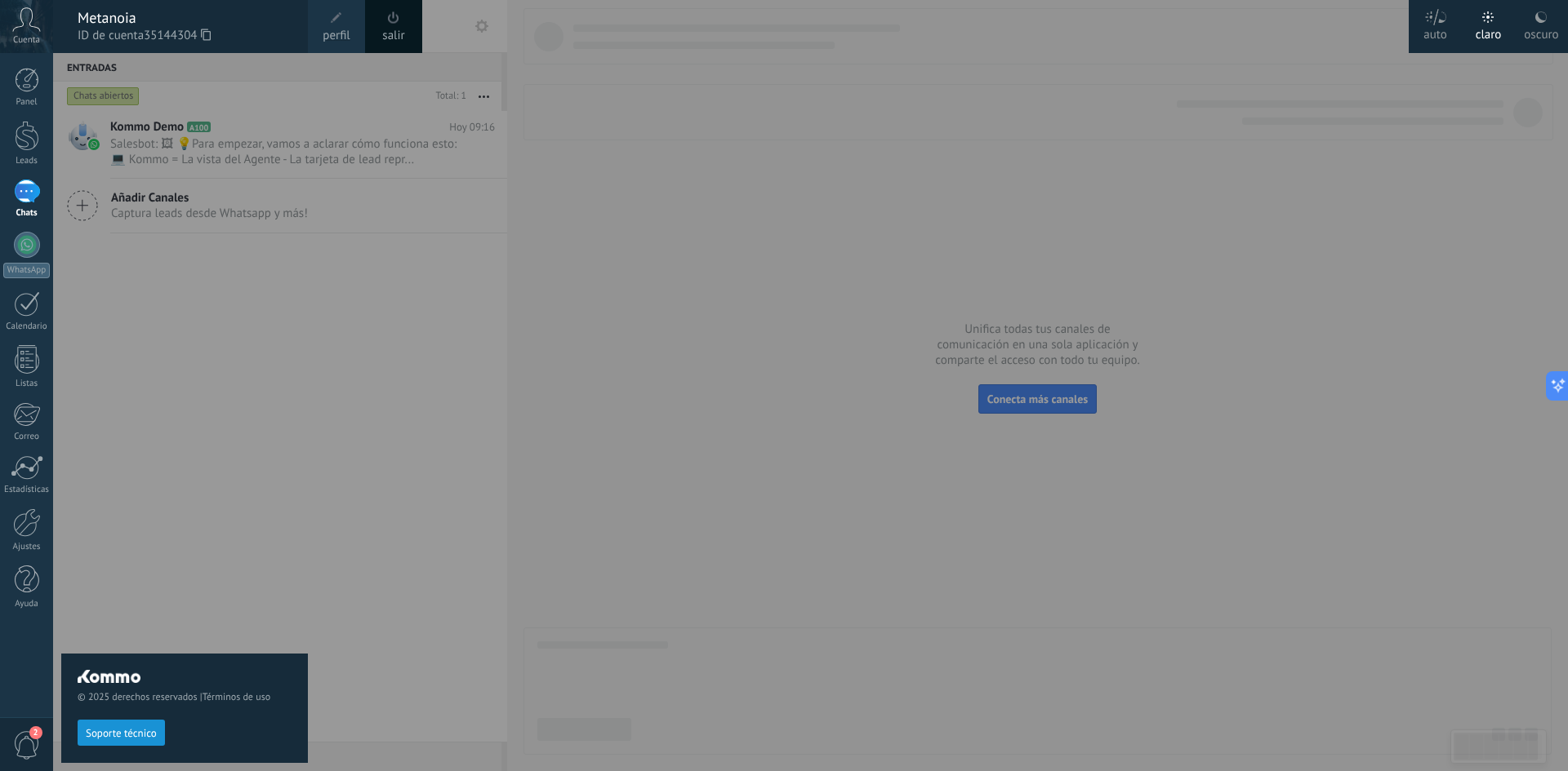
click at [16, 192] on div "1" at bounding box center [27, 191] width 26 height 23
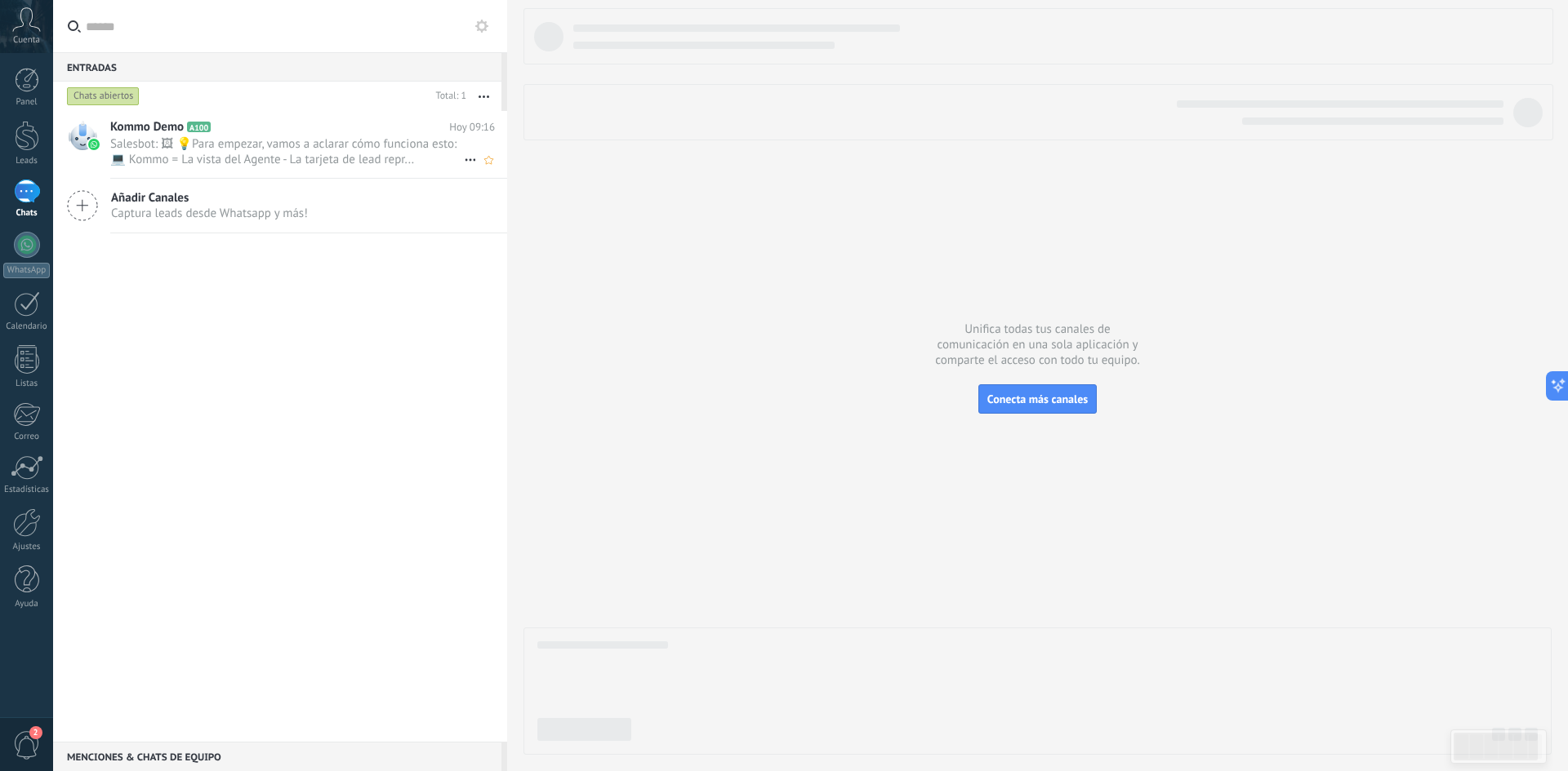
click at [329, 150] on span "Salesbot: 🖼 💡Para empezar, vamos a aclarar cómo funciona esto: 💻 Kommo = La vis…" at bounding box center [287, 152] width 354 height 31
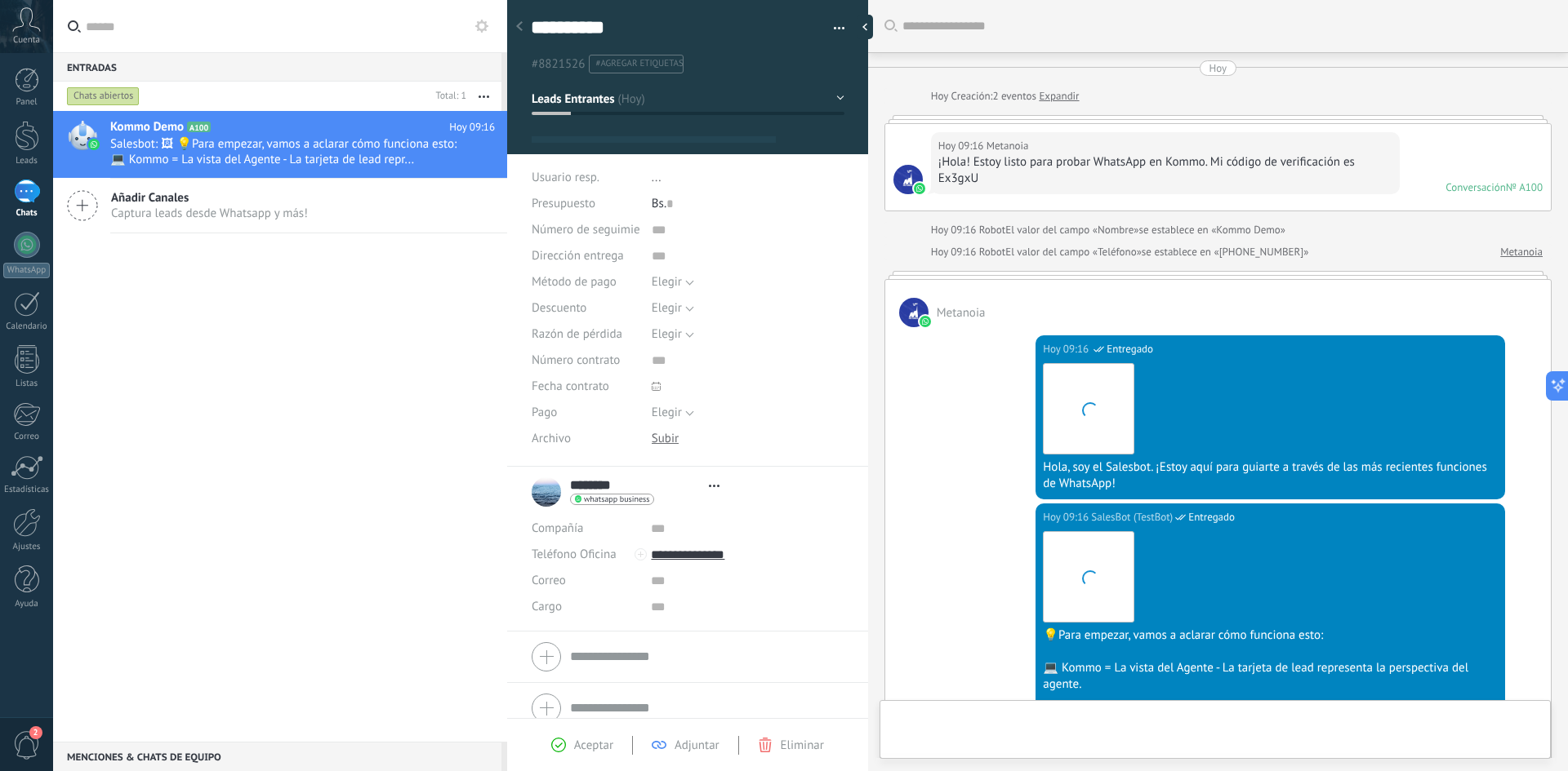
type textarea "**********"
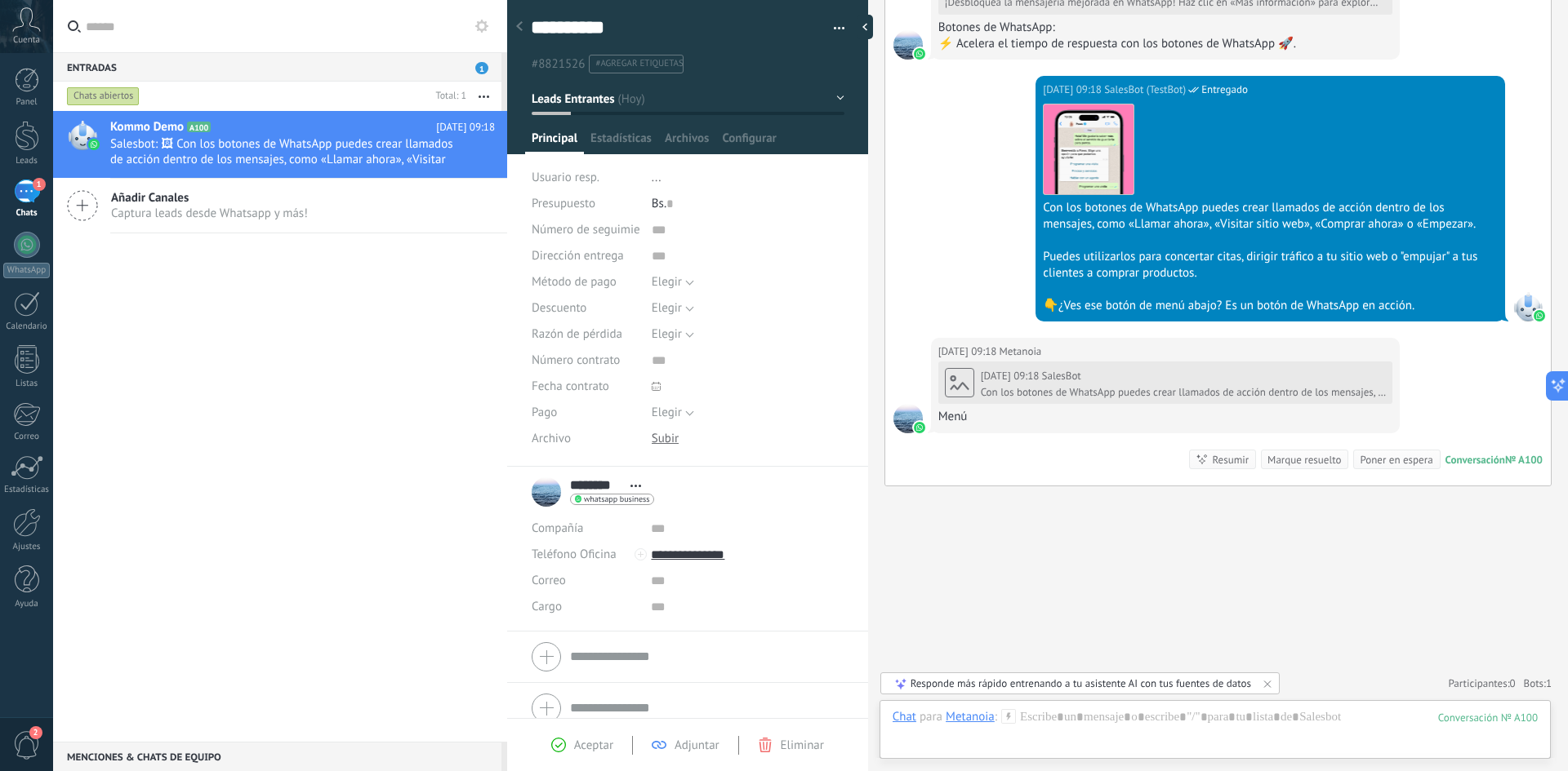
scroll to position [1211, 0]
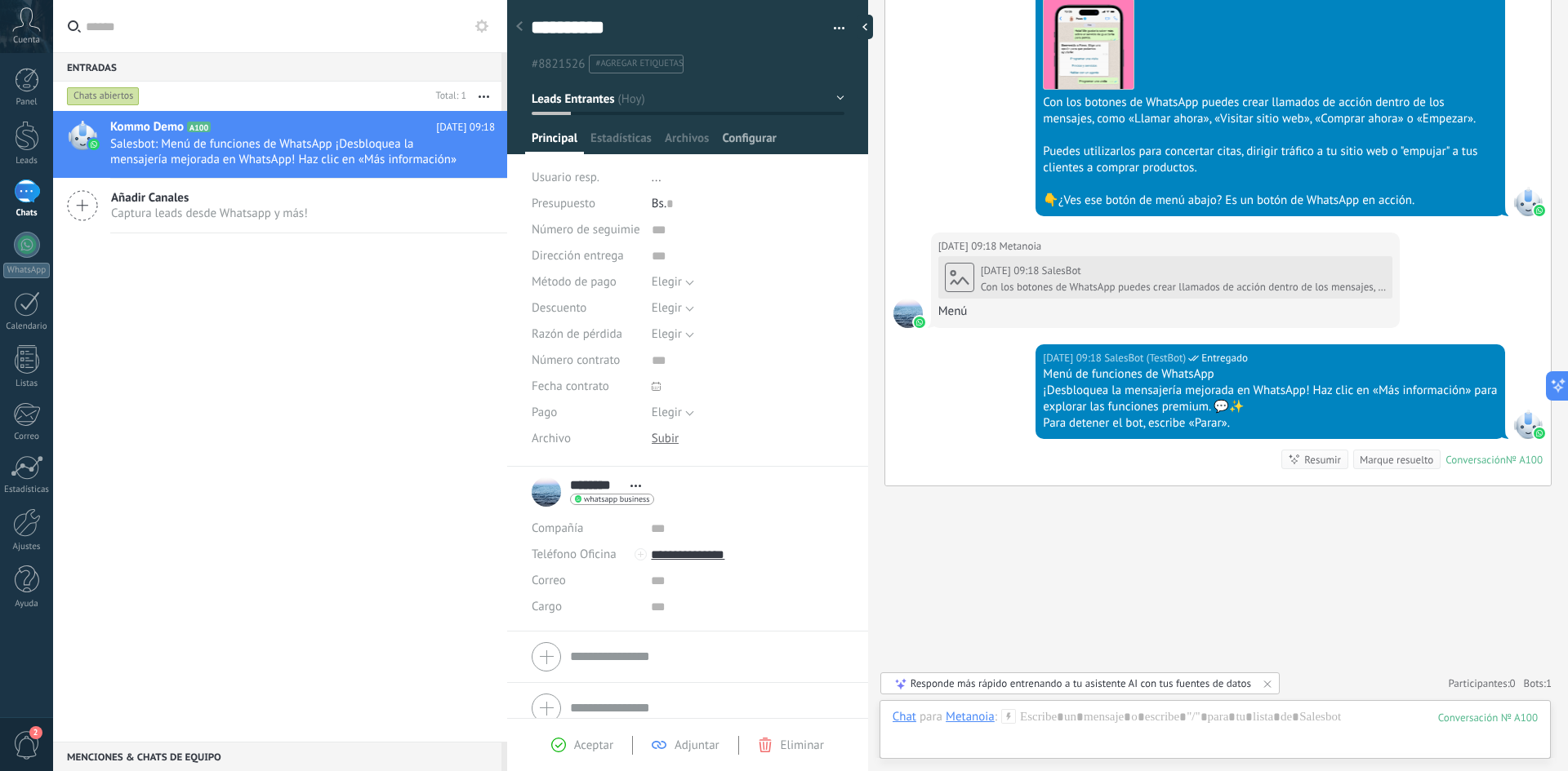
click at [728, 130] on span "Configurar" at bounding box center [749, 142] width 54 height 23
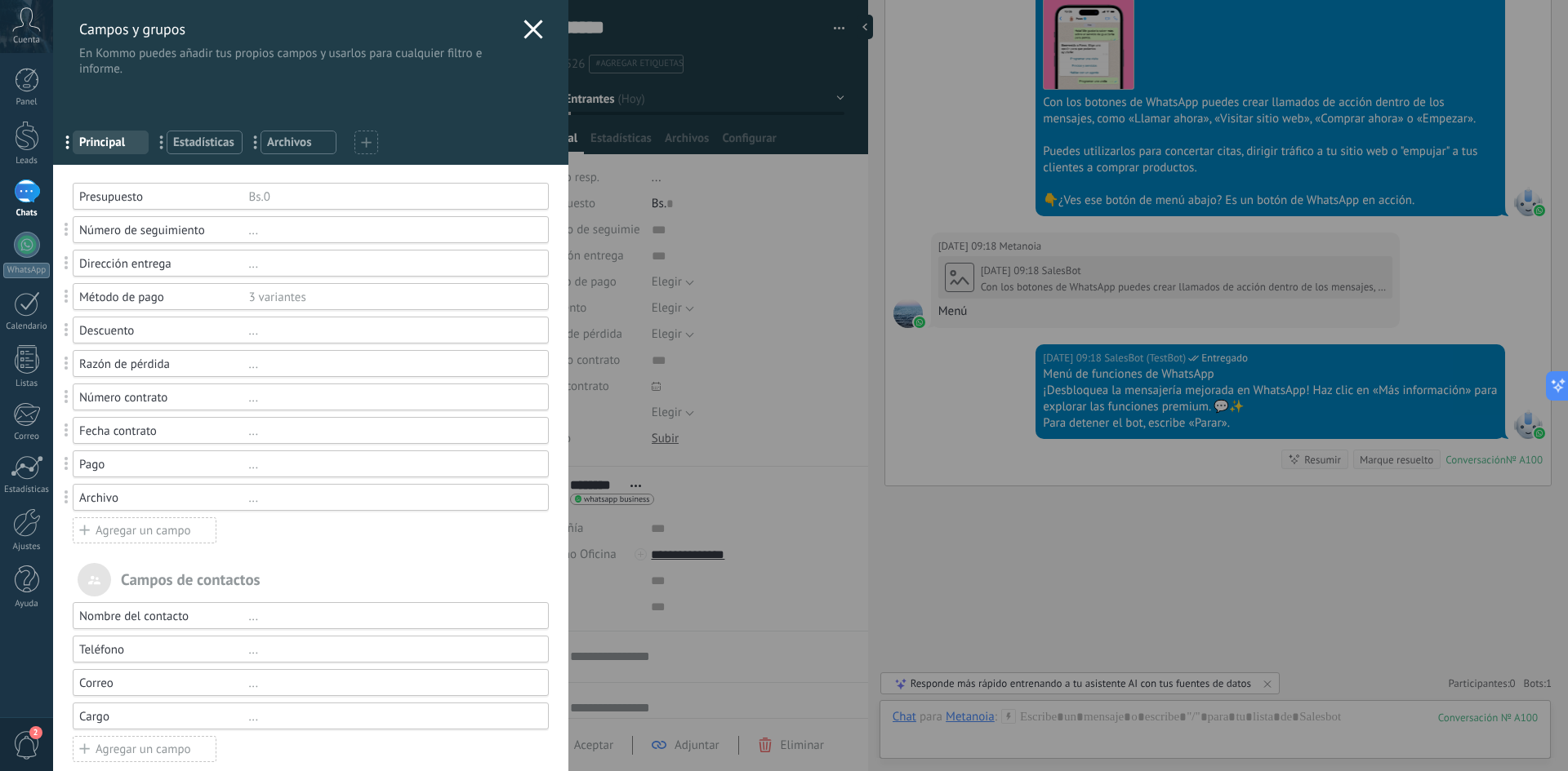
click at [530, 20] on icon at bounding box center [533, 30] width 20 height 20
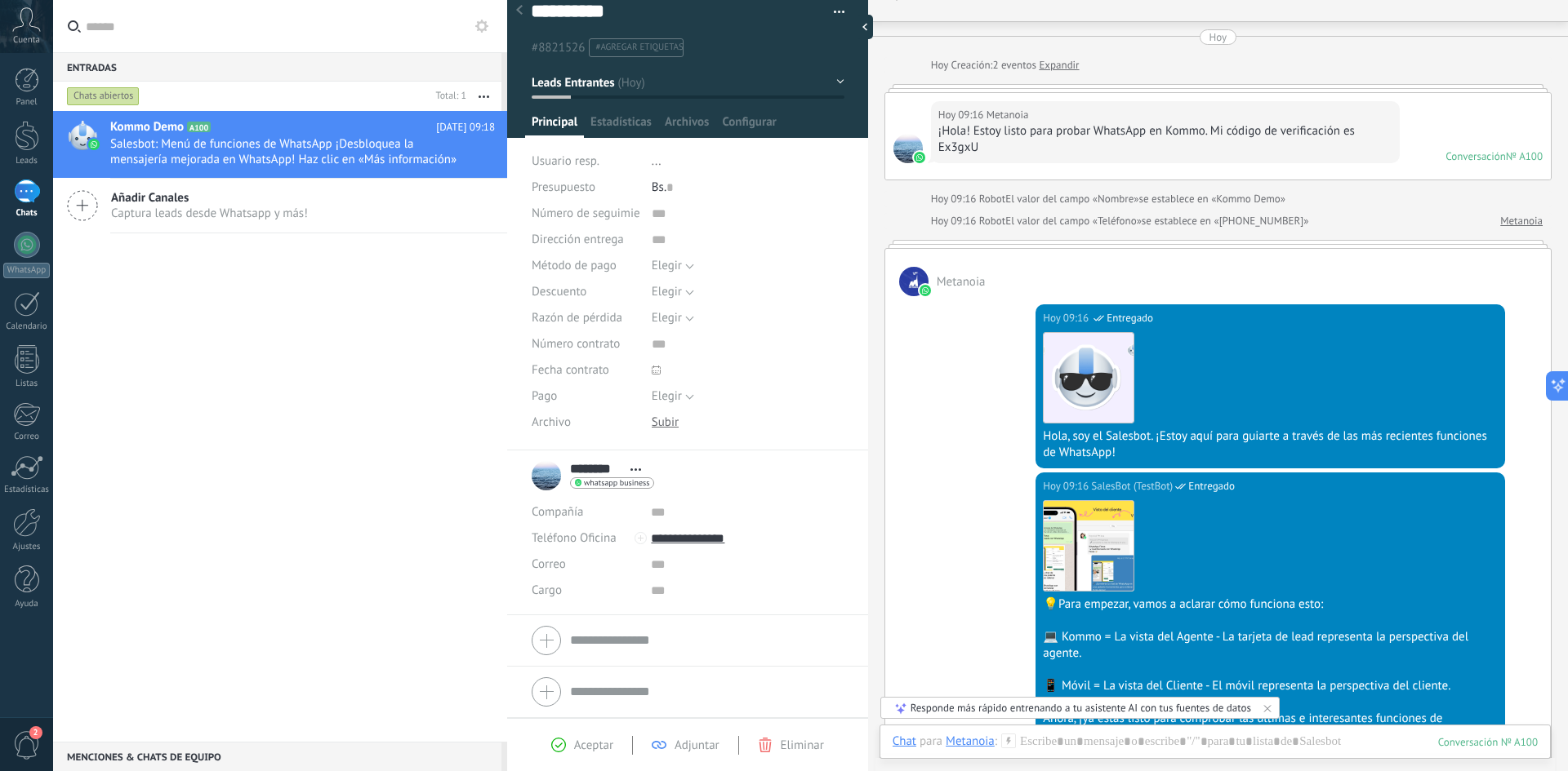
scroll to position [0, 0]
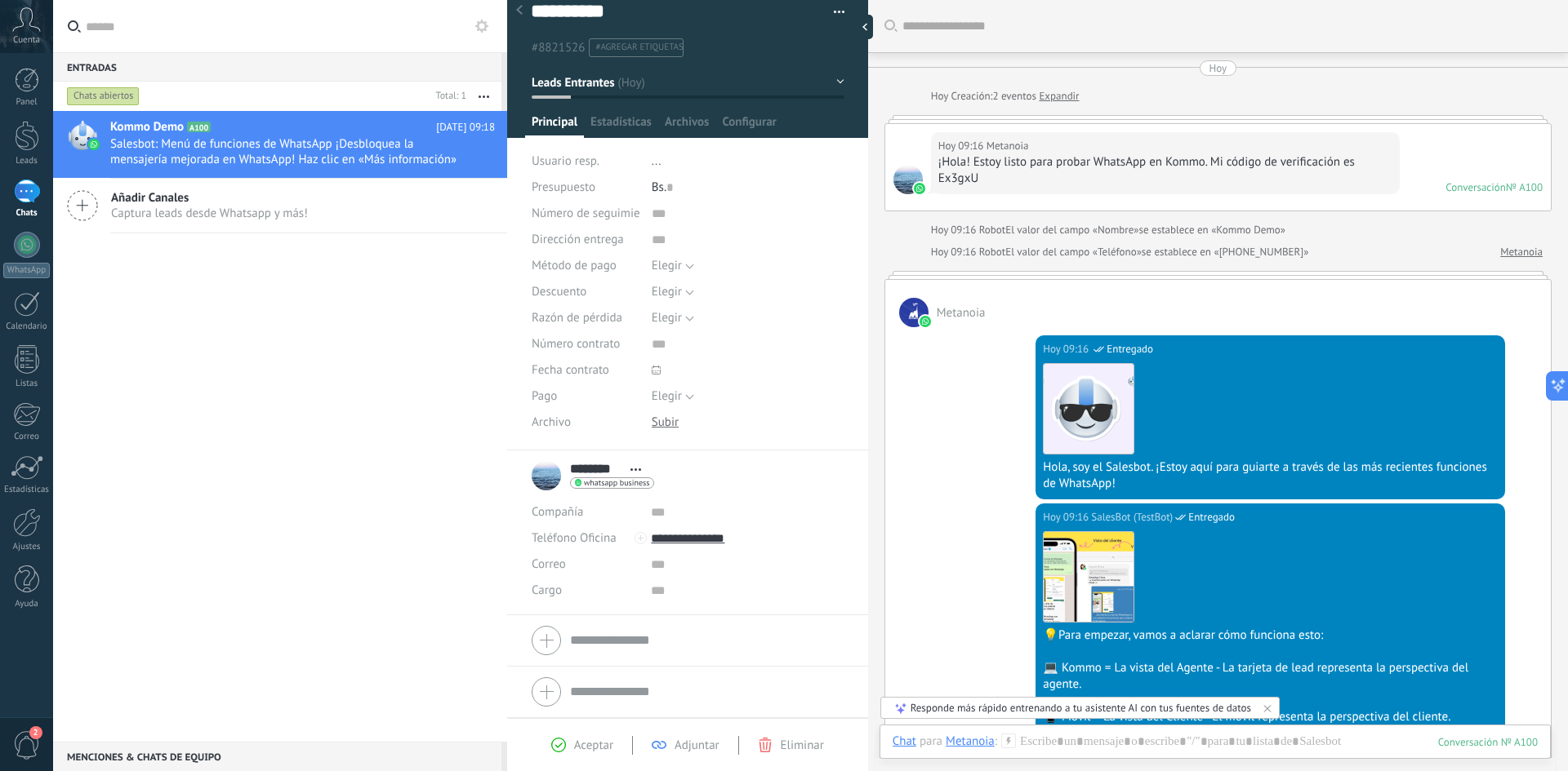
click at [788, 745] on span "Eliminar" at bounding box center [803, 746] width 43 height 16
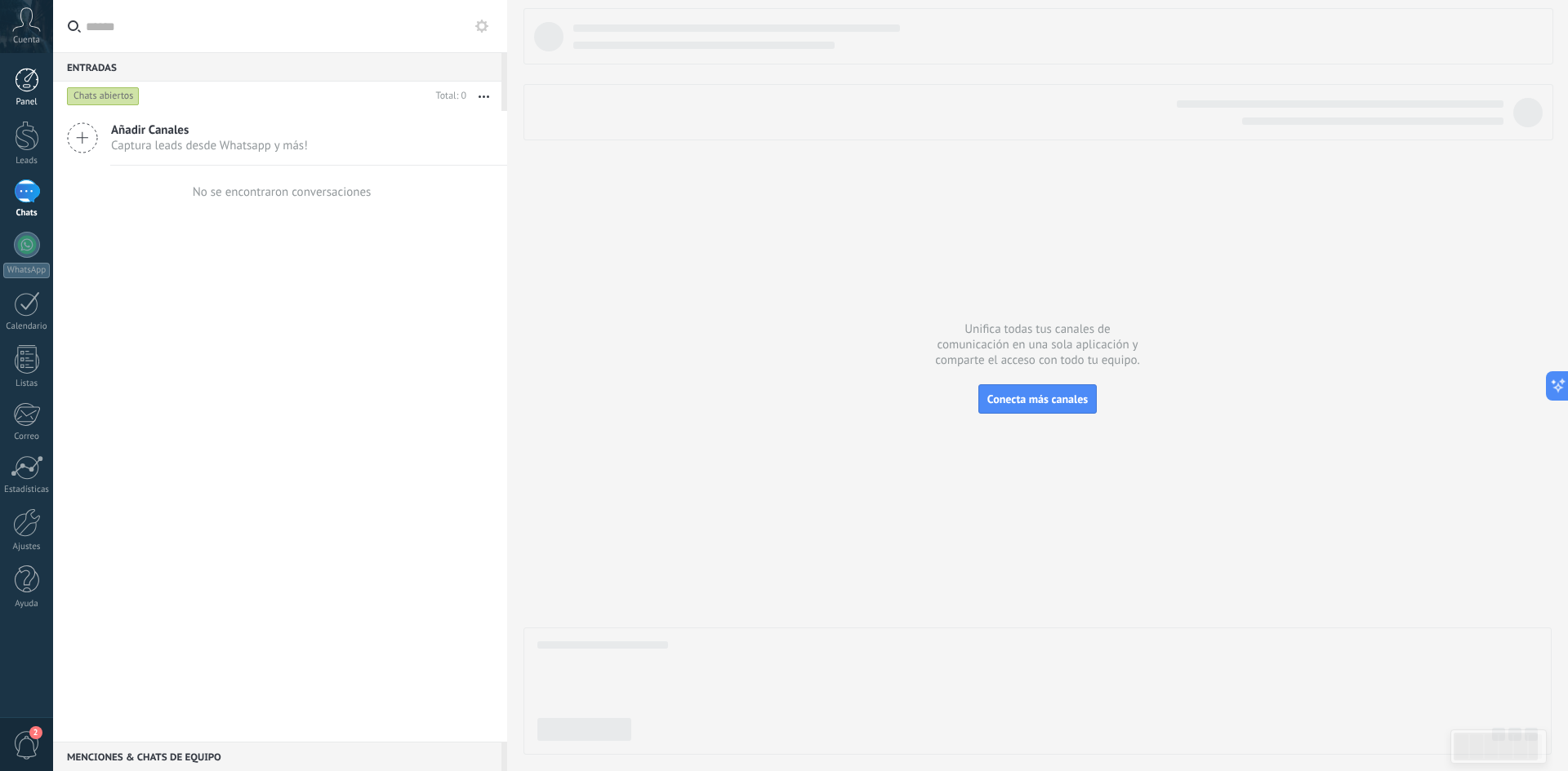
click at [27, 74] on div at bounding box center [27, 80] width 24 height 24
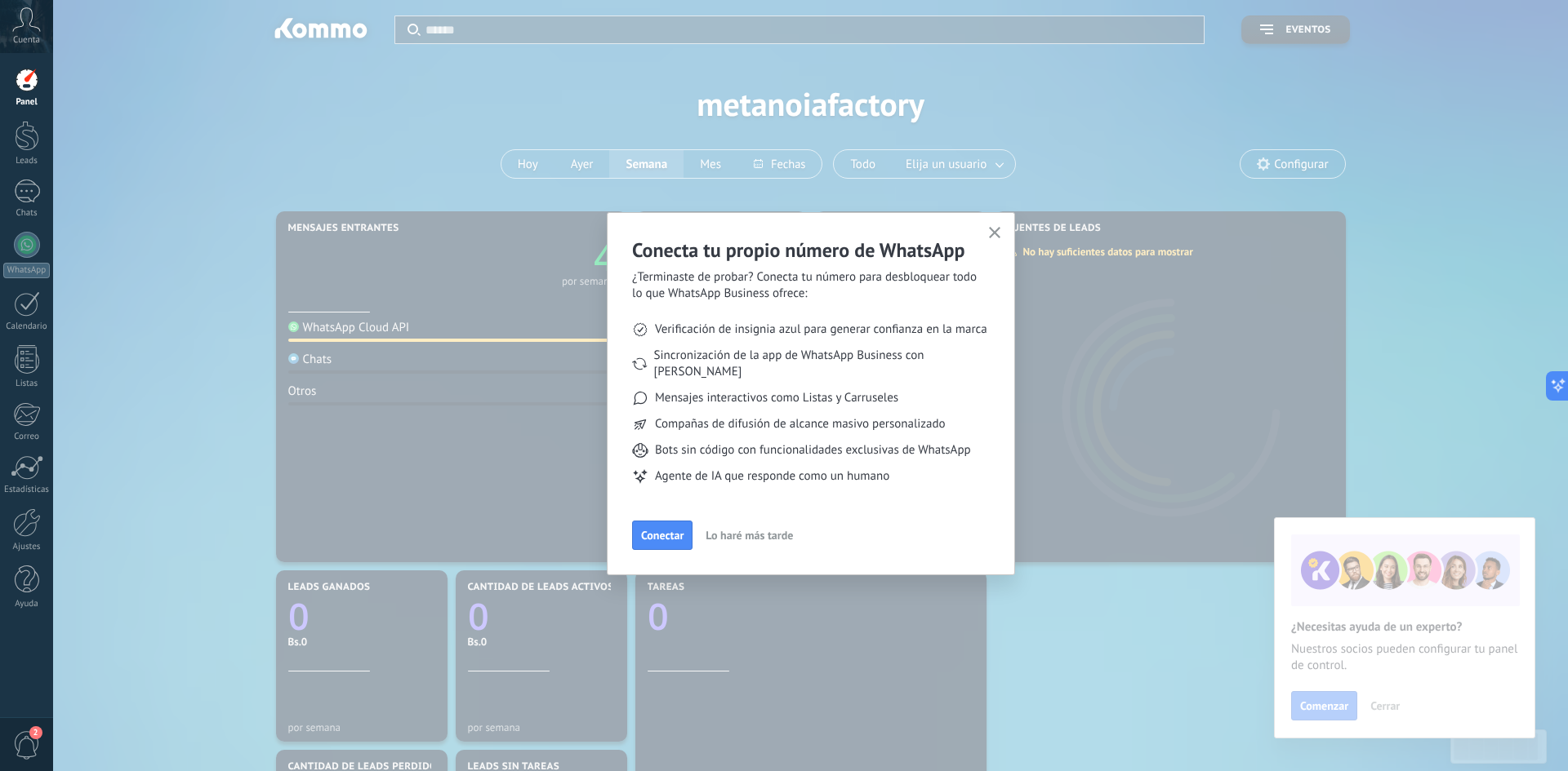
click at [953, 263] on div "Conecta tu propio número de WhatsApp ¿Terminaste de probar? Conecta tu número p…" at bounding box center [811, 370] width 357 height 267
click at [647, 529] on button "Conectar" at bounding box center [662, 535] width 60 height 30
